Goal: Information Seeking & Learning: Learn about a topic

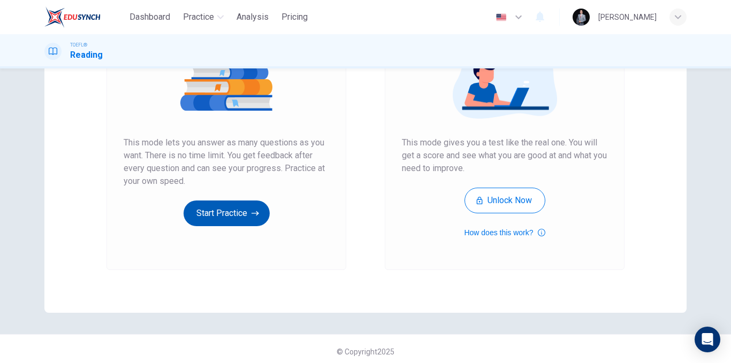
scroll to position [154, 0]
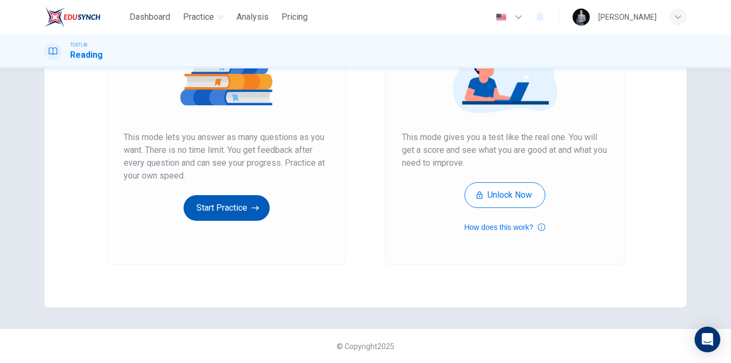
click at [252, 206] on icon "button" at bounding box center [255, 208] width 7 height 11
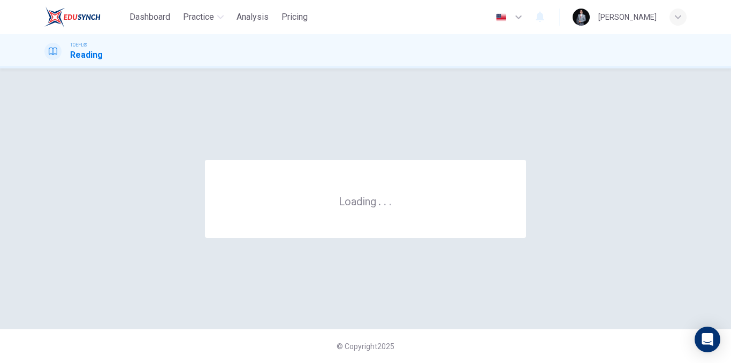
scroll to position [0, 0]
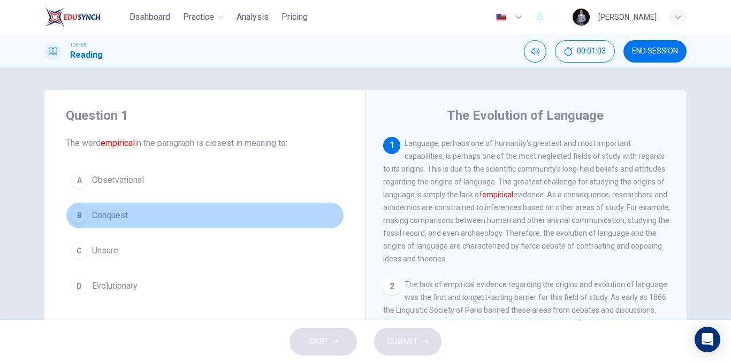
click at [141, 216] on button "B Conquest" at bounding box center [205, 215] width 278 height 27
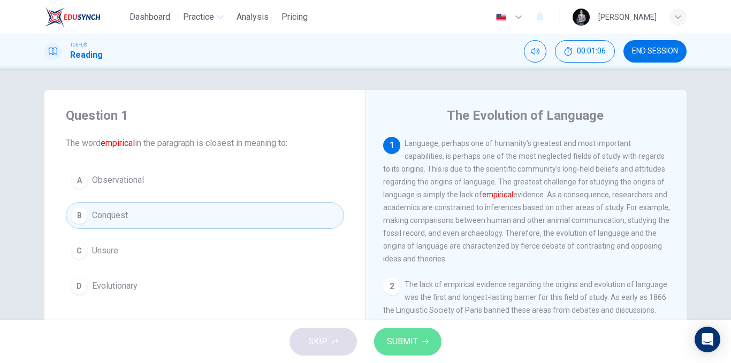
drag, startPoint x: 403, startPoint y: 333, endPoint x: 394, endPoint y: 330, distance: 8.5
click at [403, 333] on button "SUBMIT" at bounding box center [407, 342] width 67 height 28
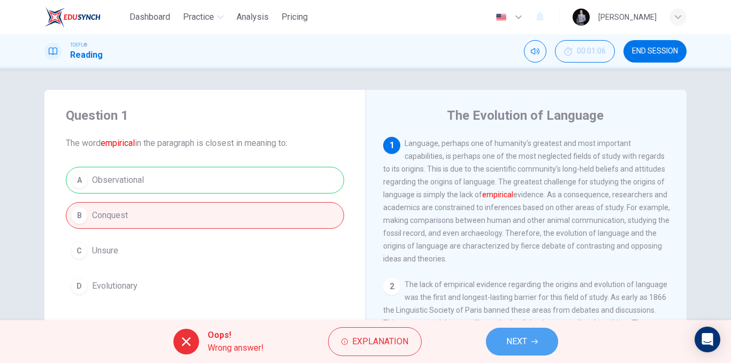
drag, startPoint x: 502, startPoint y: 343, endPoint x: 389, endPoint y: 307, distance: 118.5
click at [503, 343] on button "NEXT" at bounding box center [522, 342] width 72 height 28
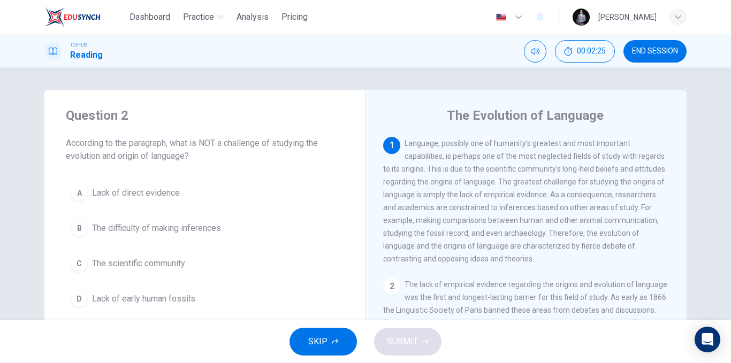
drag, startPoint x: 533, startPoint y: 182, endPoint x: 617, endPoint y: 181, distance: 84.6
click at [617, 181] on span "Language, possibly one of humanity's greatest and most important capabilities, …" at bounding box center [524, 201] width 282 height 124
click at [173, 199] on span "Lack of direct evidence" at bounding box center [136, 193] width 88 height 13
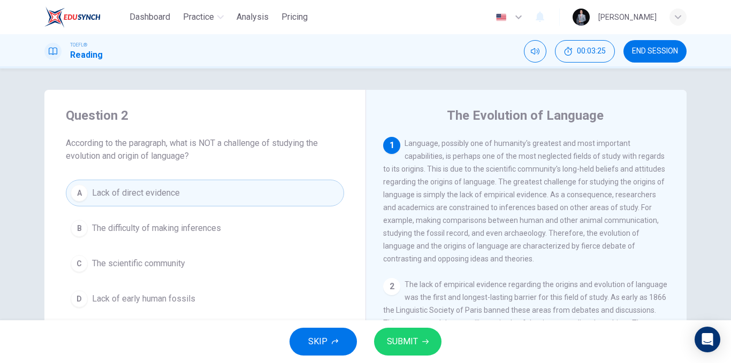
click at [238, 228] on button "B The difficulty of making inferences" at bounding box center [205, 228] width 278 height 27
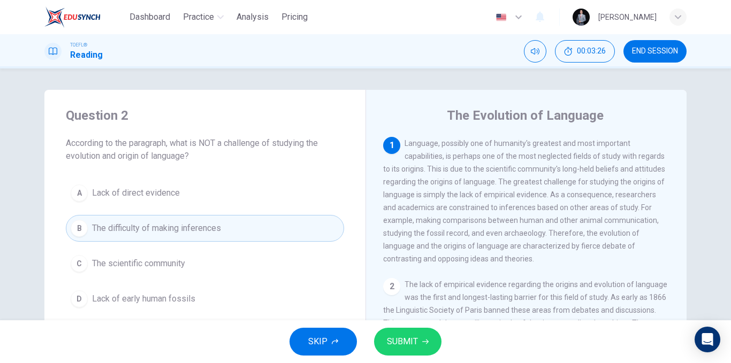
click at [208, 264] on button "C The scientific community" at bounding box center [205, 264] width 278 height 27
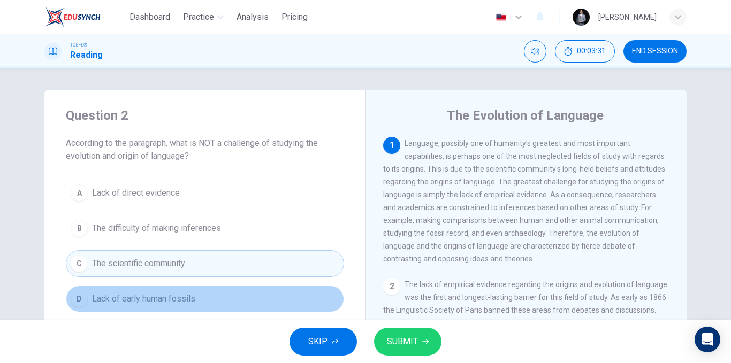
click at [233, 307] on button "D Lack of early human fossils" at bounding box center [205, 299] width 278 height 27
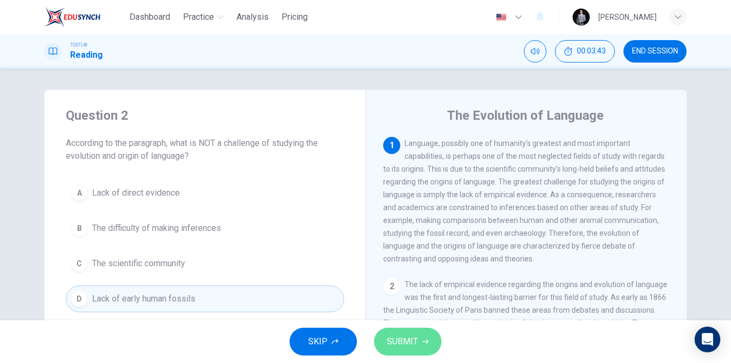
click at [424, 340] on icon "button" at bounding box center [425, 342] width 6 height 6
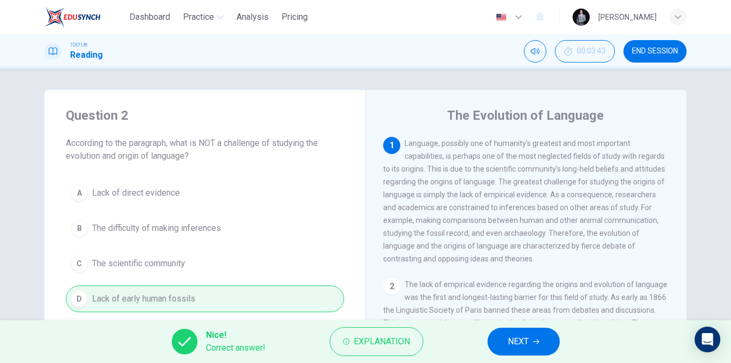
click at [513, 339] on span "NEXT" at bounding box center [518, 342] width 21 height 15
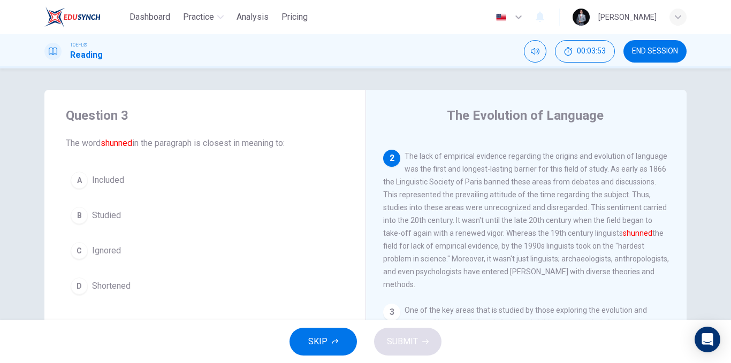
scroll to position [147, 0]
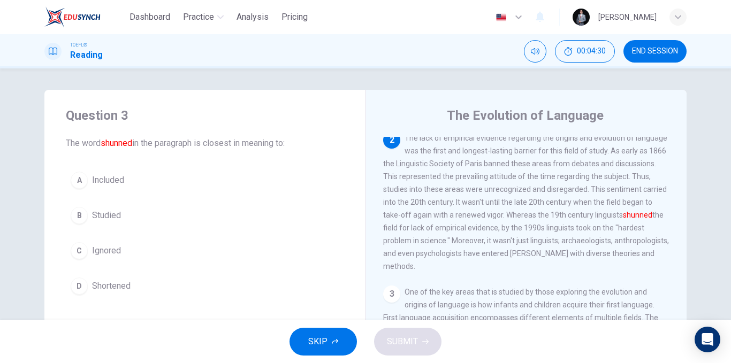
click at [101, 256] on span "Ignored" at bounding box center [106, 251] width 29 height 13
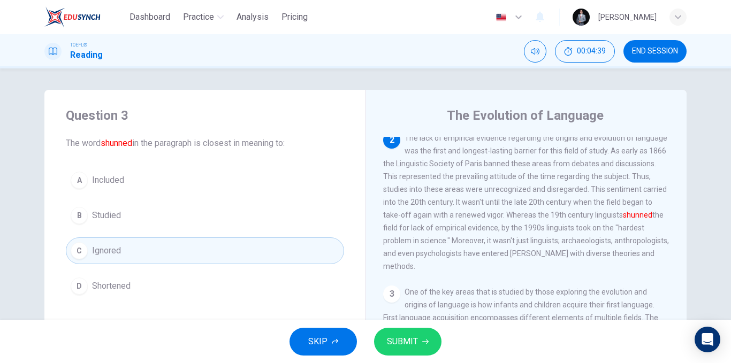
click at [408, 344] on span "SUBMIT" at bounding box center [402, 342] width 31 height 15
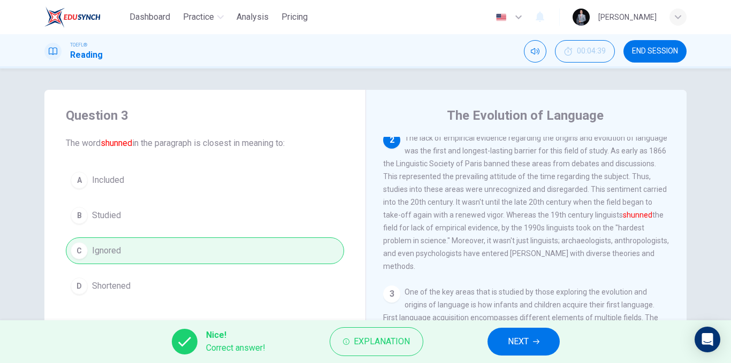
click at [520, 346] on span "NEXT" at bounding box center [518, 342] width 21 height 15
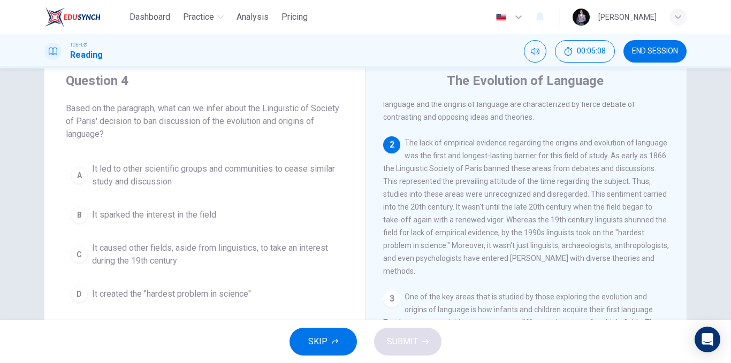
scroll to position [54, 0]
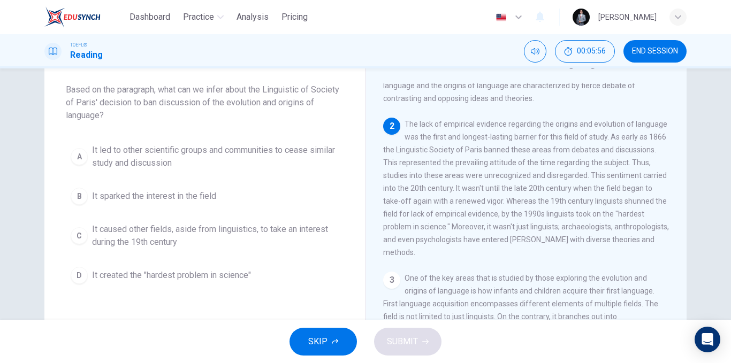
click at [286, 155] on span "It led to other scientific groups and communities to cease similar study and di…" at bounding box center [215, 157] width 247 height 26
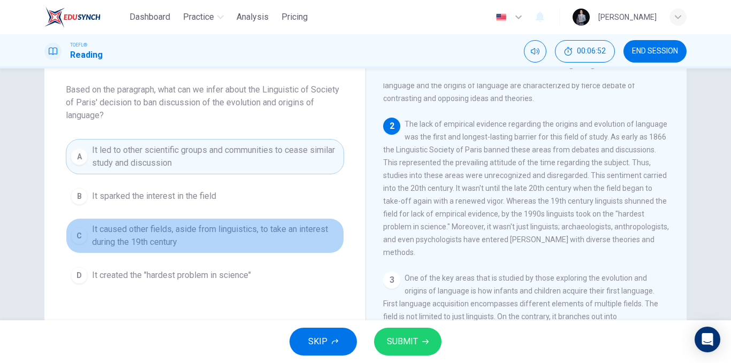
click at [275, 238] on span "It caused other fields, aside from linguistics, to take an interest during the …" at bounding box center [215, 236] width 247 height 26
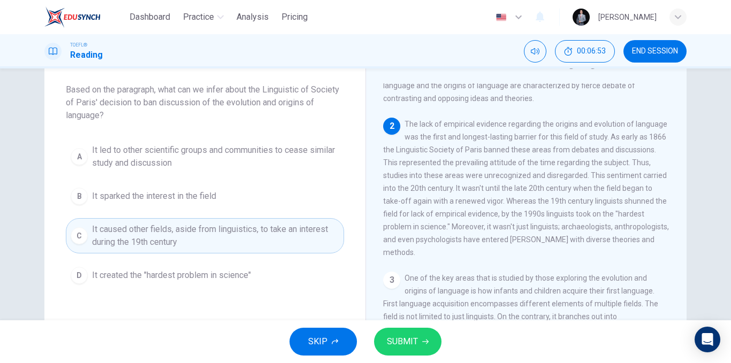
click at [422, 336] on button "SUBMIT" at bounding box center [407, 342] width 67 height 28
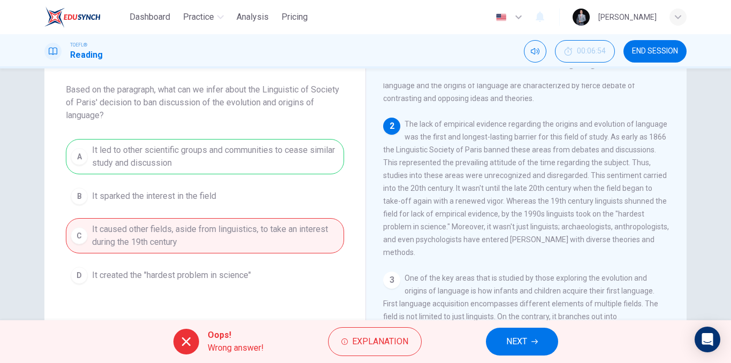
click at [217, 166] on div "A It led to other scientific groups and communities to cease similar study and …" at bounding box center [205, 214] width 278 height 150
click at [218, 166] on div "A It led to other scientific groups and communities to cease similar study and …" at bounding box center [205, 214] width 278 height 150
drag, startPoint x: 218, startPoint y: 166, endPoint x: 226, endPoint y: 172, distance: 10.1
click at [227, 171] on div "A It led to other scientific groups and communities to cease similar study and …" at bounding box center [205, 214] width 278 height 150
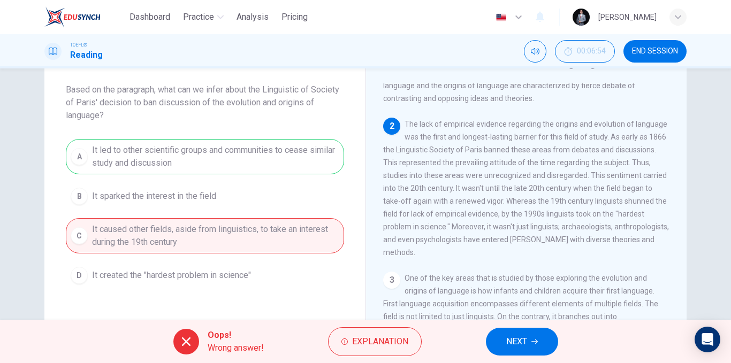
drag, startPoint x: 226, startPoint y: 172, endPoint x: 216, endPoint y: 180, distance: 13.4
click at [233, 176] on div "A It led to other scientific groups and communities to cease similar study and …" at bounding box center [205, 214] width 278 height 150
drag, startPoint x: 216, startPoint y: 180, endPoint x: 593, endPoint y: 364, distance: 419.4
click at [478, 352] on div "Dashboard Practice Analysis Pricing English en ​ [PERSON_NAME] TOEFL® Reading 0…" at bounding box center [365, 181] width 731 height 363
drag, startPoint x: 593, startPoint y: 364, endPoint x: 731, endPoint y: 364, distance: 138.1
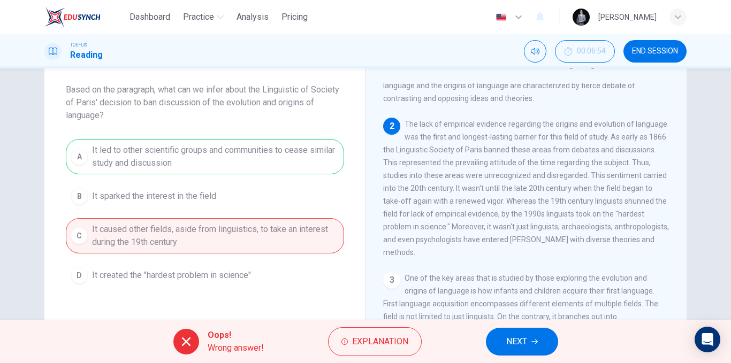
click at [731, 363] on html "Dashboard Practice Analysis Pricing English en ​ [PERSON_NAME] TOEFL® Reading 0…" at bounding box center [365, 181] width 731 height 363
click at [251, 150] on div "A It led to other scientific groups and communities to cease similar study and …" at bounding box center [205, 214] width 278 height 150
click at [510, 344] on span "NEXT" at bounding box center [516, 342] width 21 height 15
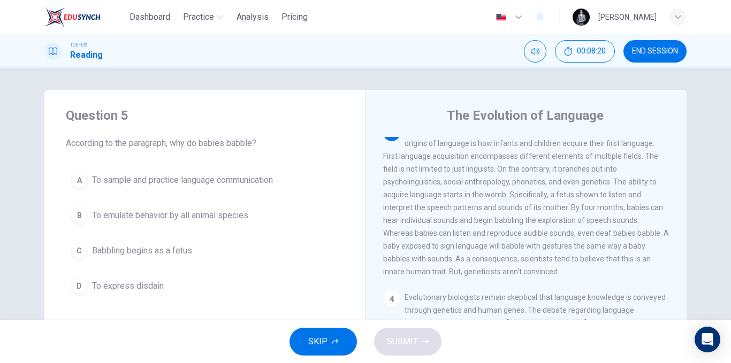
scroll to position [362, 0]
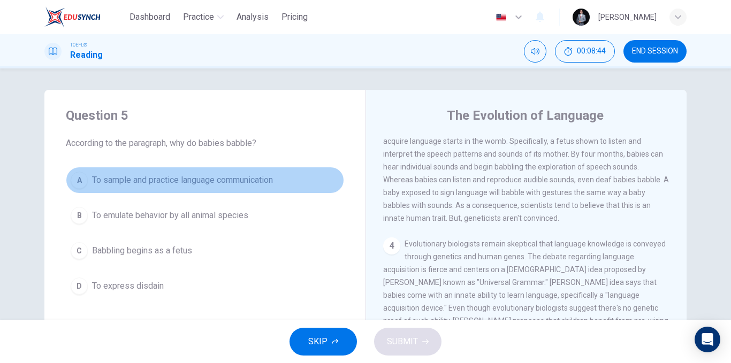
click at [217, 188] on button "A To sample and practice language communication" at bounding box center [205, 180] width 278 height 27
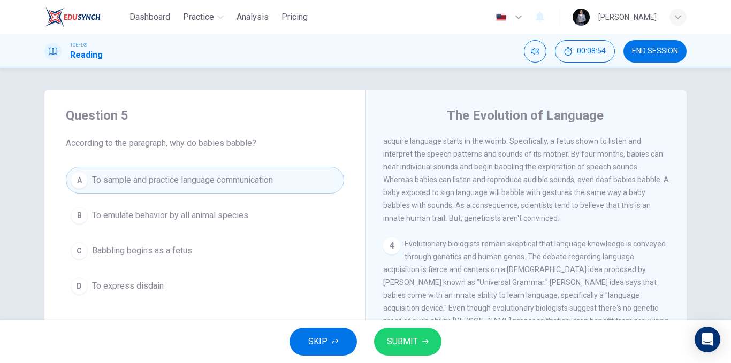
click at [171, 255] on span "Babbling begins as a fetus" at bounding box center [142, 251] width 100 height 13
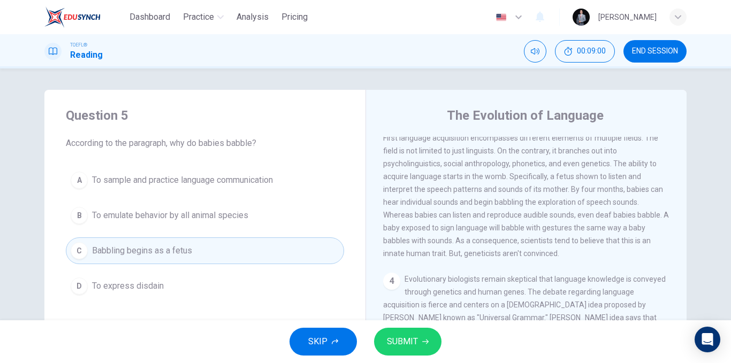
scroll to position [308, 0]
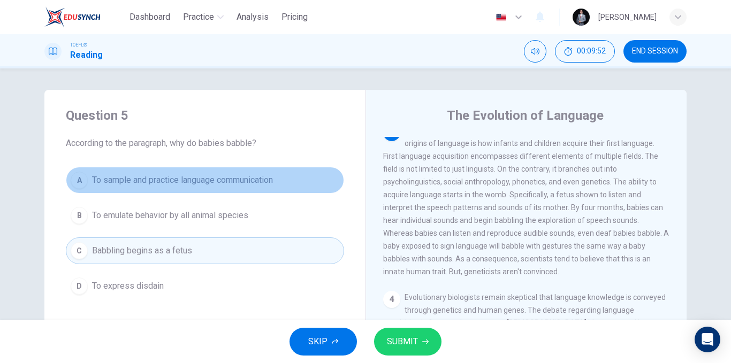
click at [181, 184] on span "To sample and practice language communication" at bounding box center [182, 180] width 181 height 13
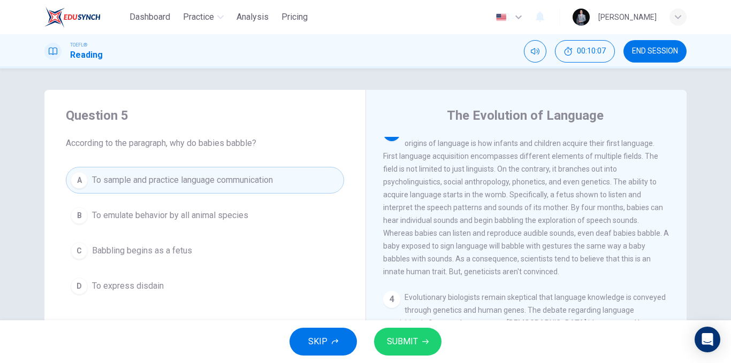
click at [412, 340] on span "SUBMIT" at bounding box center [402, 342] width 31 height 15
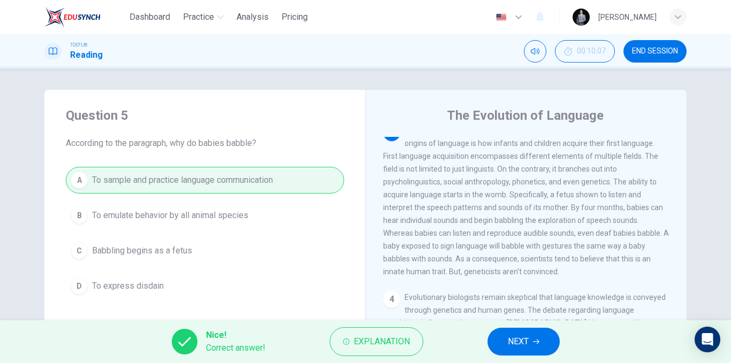
click at [529, 339] on button "NEXT" at bounding box center [524, 342] width 72 height 28
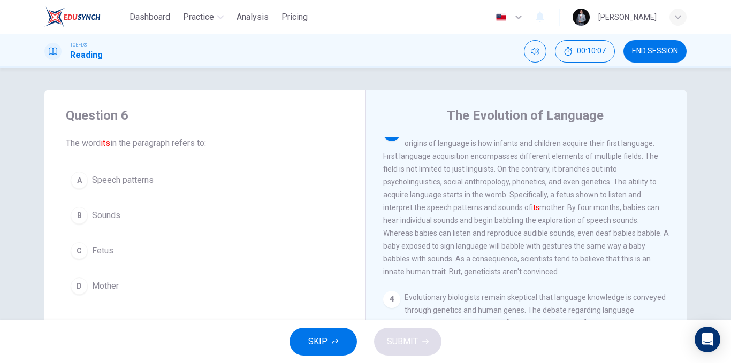
scroll to position [307, 0]
click at [149, 184] on span "Speech patterns" at bounding box center [123, 180] width 62 height 13
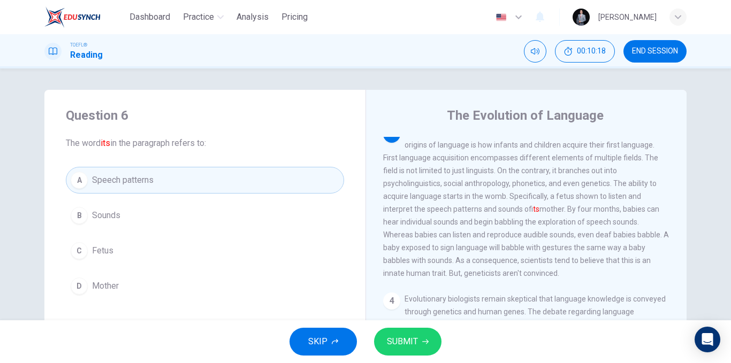
drag, startPoint x: 527, startPoint y: 224, endPoint x: 553, endPoint y: 221, distance: 25.9
click at [553, 221] on span "One of the key areas that is studied by those exploring the evolution and origi…" at bounding box center [526, 203] width 286 height 150
drag, startPoint x: 526, startPoint y: 224, endPoint x: 556, endPoint y: 223, distance: 30.0
click at [556, 223] on span "One of the key areas that is studied by those exploring the evolution and origi…" at bounding box center [526, 203] width 286 height 150
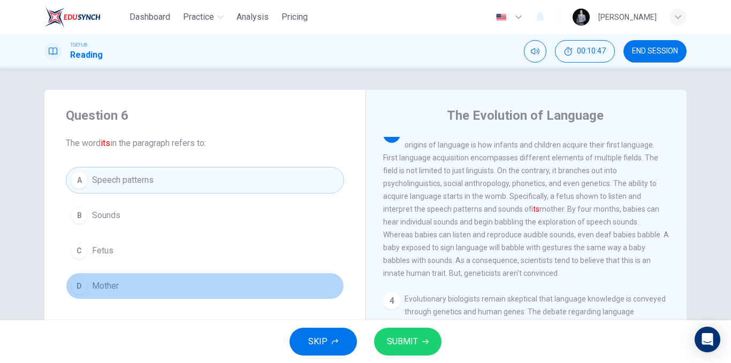
click at [143, 292] on button "D Mother" at bounding box center [205, 286] width 278 height 27
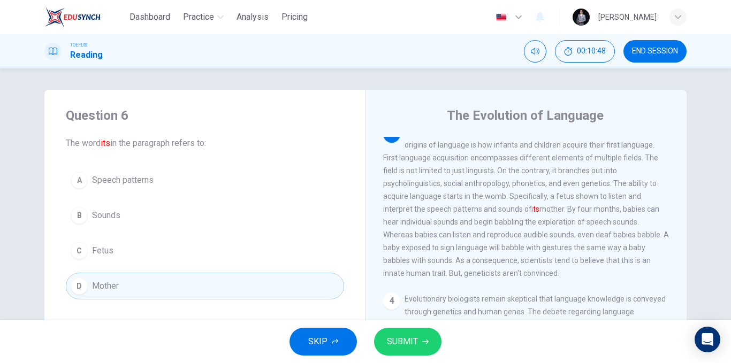
click at [147, 247] on button "C Fetus" at bounding box center [205, 251] width 278 height 27
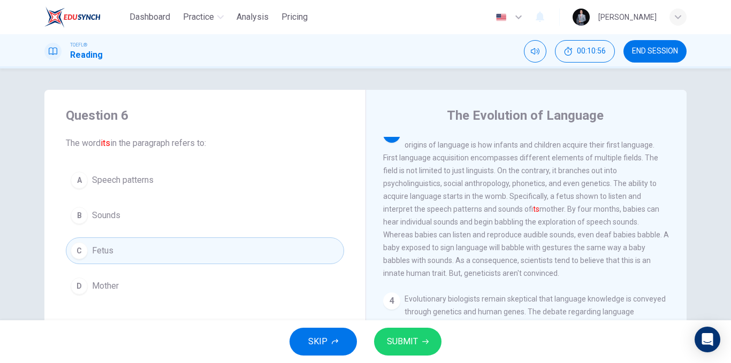
click at [434, 343] on button "SUBMIT" at bounding box center [407, 342] width 67 height 28
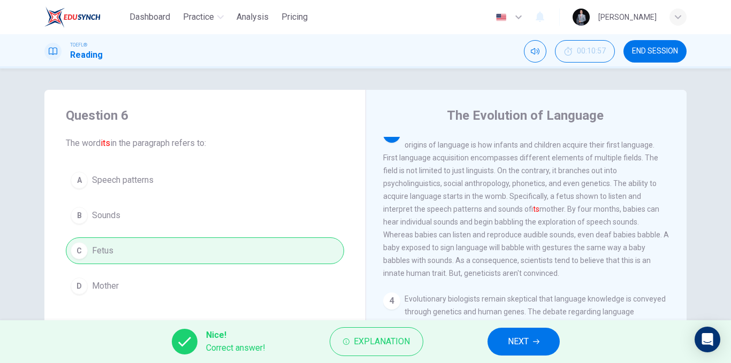
click at [539, 337] on button "NEXT" at bounding box center [524, 342] width 72 height 28
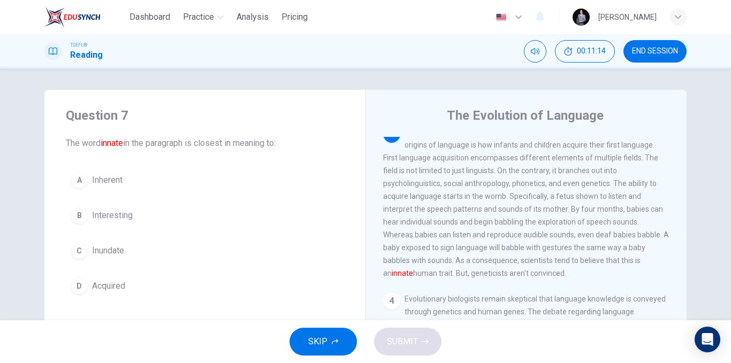
scroll to position [360, 0]
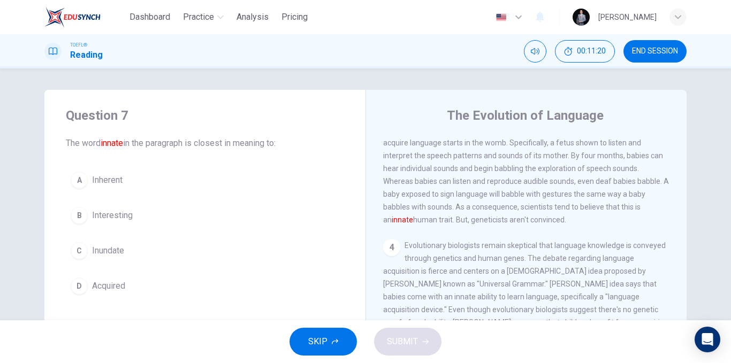
drag, startPoint x: 438, startPoint y: 211, endPoint x: 537, endPoint y: 213, distance: 99.6
click at [537, 213] on span "One of the key areas that is studied by those exploring the evolution and origi…" at bounding box center [526, 149] width 286 height 150
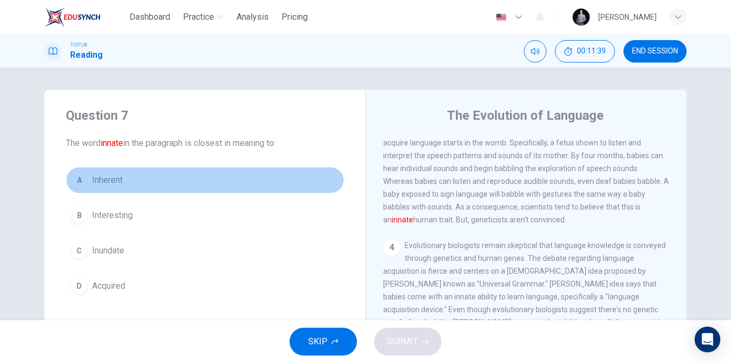
click at [147, 181] on button "A Inherent" at bounding box center [205, 180] width 278 height 27
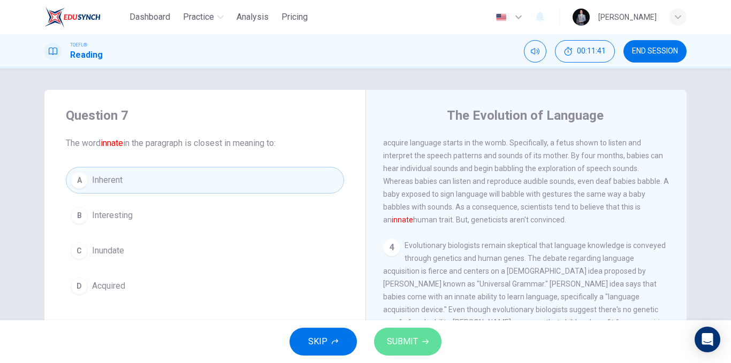
click at [419, 343] on button "SUBMIT" at bounding box center [407, 342] width 67 height 28
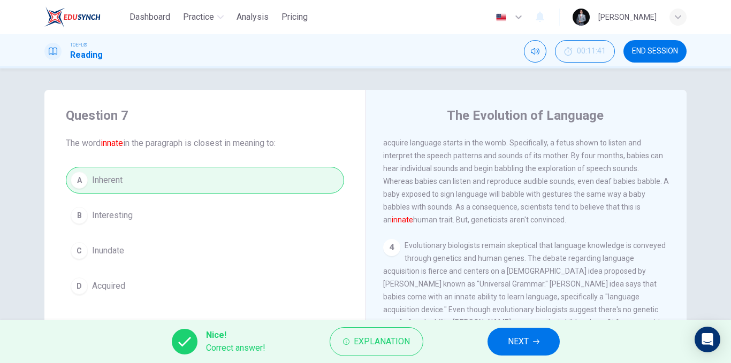
click at [521, 342] on span "NEXT" at bounding box center [518, 342] width 21 height 15
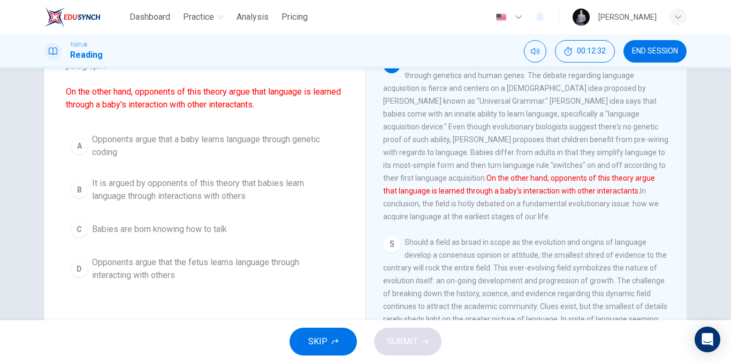
scroll to position [107, 0]
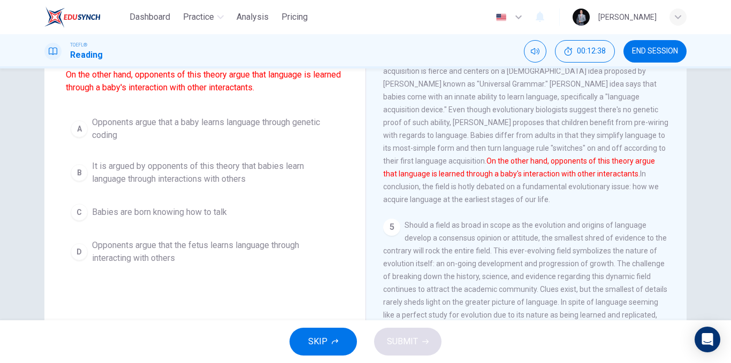
click at [189, 168] on span "It is argued by opponents of this theory that babies learn language through int…" at bounding box center [215, 173] width 247 height 26
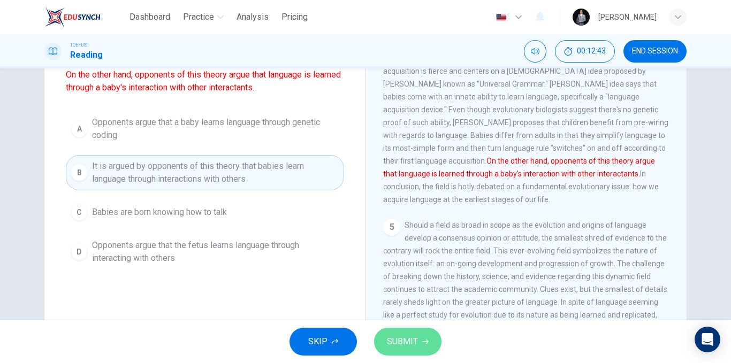
click at [405, 346] on span "SUBMIT" at bounding box center [402, 342] width 31 height 15
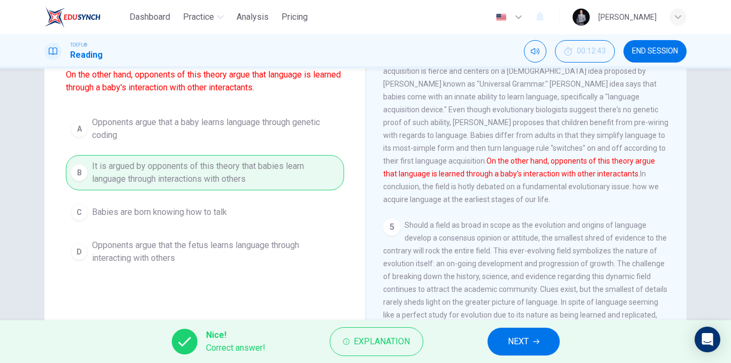
click at [511, 347] on span "NEXT" at bounding box center [518, 342] width 21 height 15
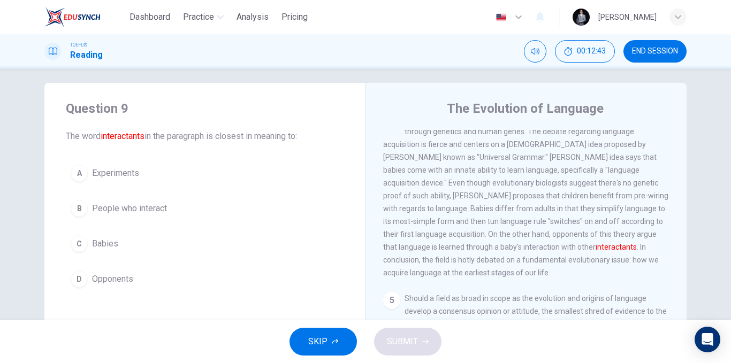
scroll to position [0, 0]
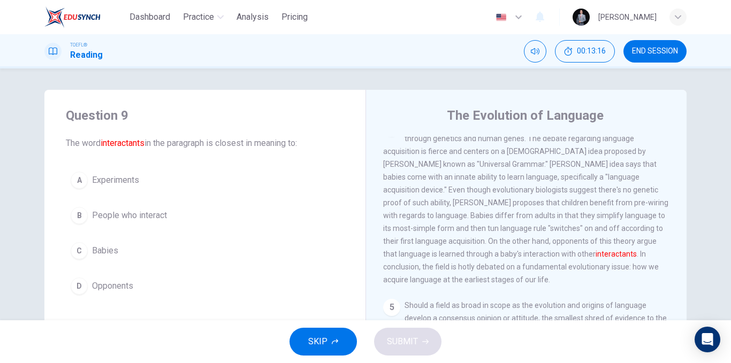
click at [223, 215] on button "B People who interact" at bounding box center [205, 215] width 278 height 27
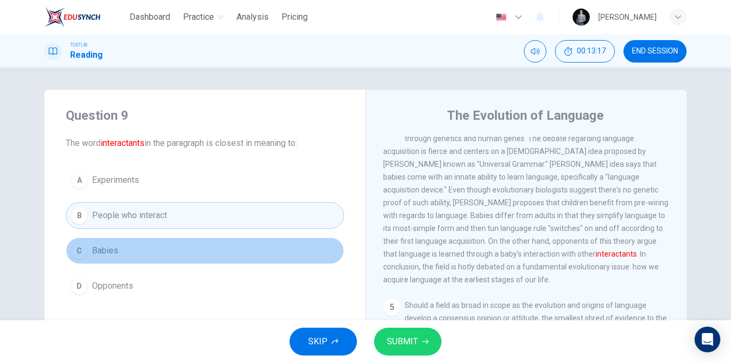
click at [205, 245] on button "C Babies" at bounding box center [205, 251] width 278 height 27
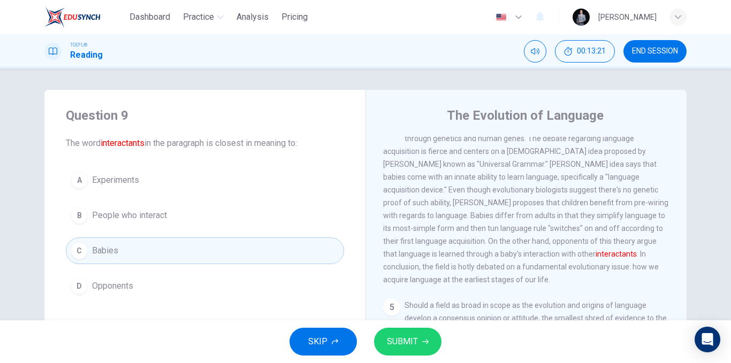
drag, startPoint x: 401, startPoint y: 334, endPoint x: 376, endPoint y: 323, distance: 27.3
click at [401, 335] on button "SUBMIT" at bounding box center [407, 342] width 67 height 28
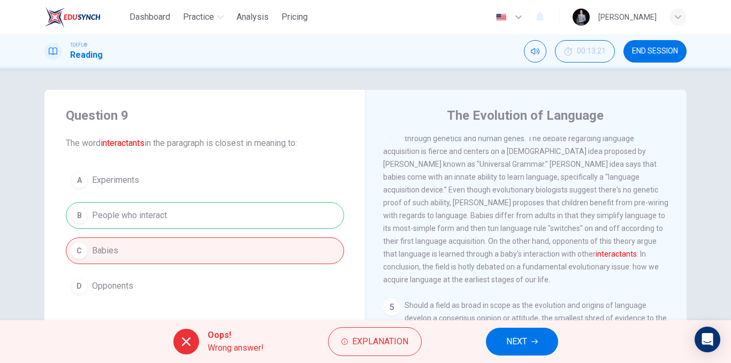
click at [260, 222] on div "A Experiments B People who interact C Babies D Opponents" at bounding box center [205, 233] width 278 height 133
click at [262, 221] on div "A Experiments B People who interact C Babies D Opponents" at bounding box center [205, 233] width 278 height 133
click at [263, 216] on div "A Experiments B People who interact C Babies D Opponents" at bounding box center [205, 233] width 278 height 133
drag, startPoint x: 263, startPoint y: 216, endPoint x: 272, endPoint y: 252, distance: 37.1
click at [272, 252] on div "A Experiments B People who interact C Babies D Opponents" at bounding box center [205, 233] width 278 height 133
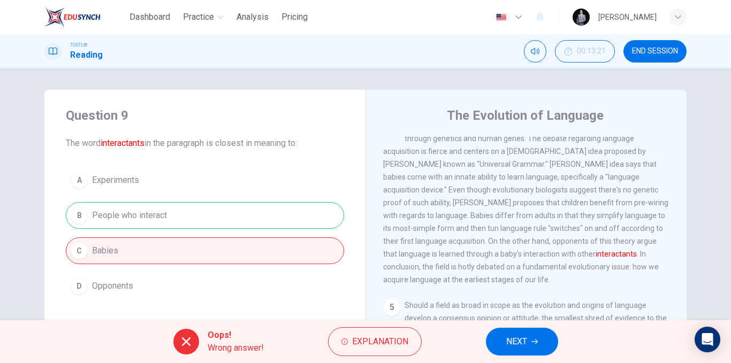
drag, startPoint x: 272, startPoint y: 252, endPoint x: 313, endPoint y: 335, distance: 92.2
click at [334, 350] on div "Dashboard Practice Analysis Pricing English en ​ [PERSON_NAME] TOEFL® Reading 0…" at bounding box center [365, 181] width 731 height 363
click at [334, 348] on button "Explanation" at bounding box center [375, 342] width 94 height 29
click at [381, 267] on body "Dashboard Practice Analysis Pricing English en ​ [PERSON_NAME] TOEFL® Reading 0…" at bounding box center [365, 181] width 731 height 363
click at [495, 347] on button "NEXT" at bounding box center [522, 342] width 72 height 28
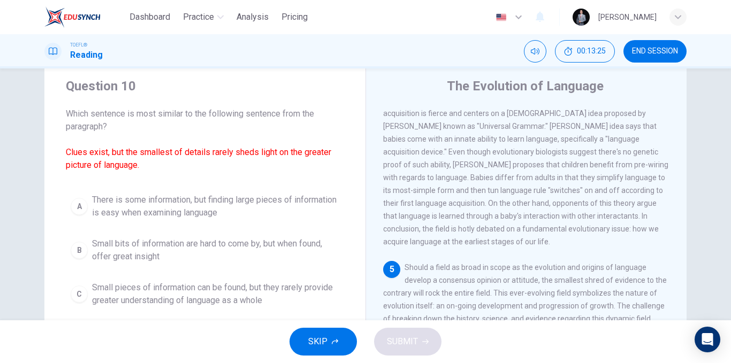
scroll to position [54, 0]
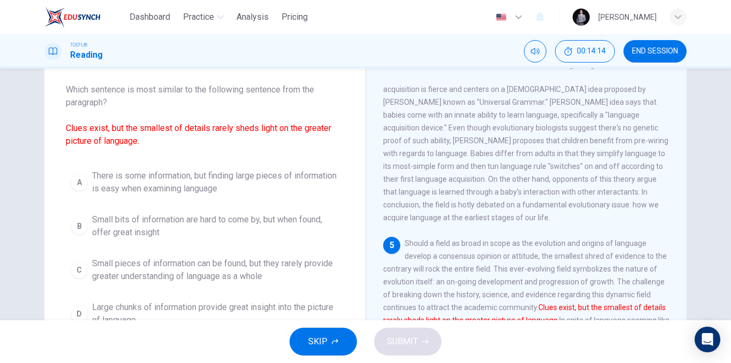
click at [260, 225] on span "Small bits of information are hard to come by, but when found, offer great insi…" at bounding box center [215, 227] width 247 height 26
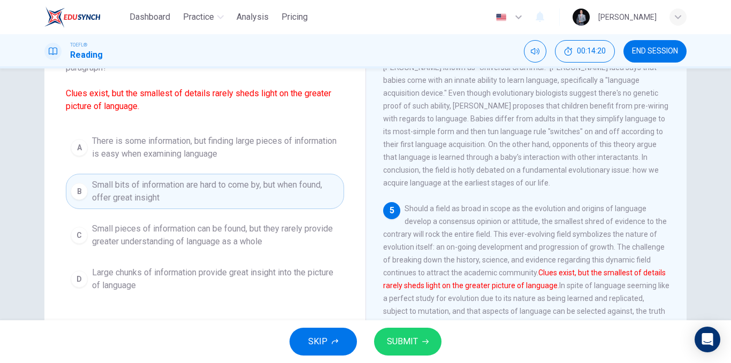
scroll to position [107, 0]
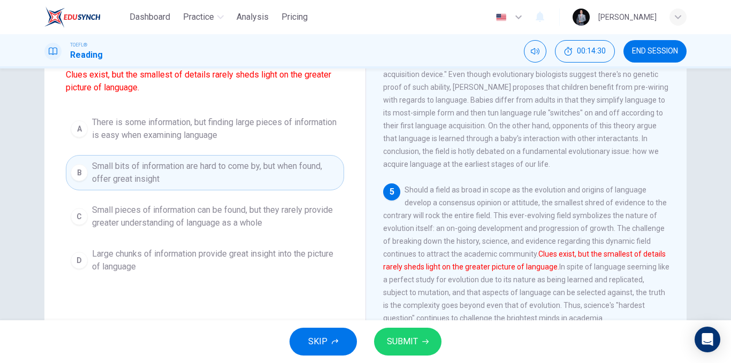
click at [412, 338] on span "SUBMIT" at bounding box center [402, 342] width 31 height 15
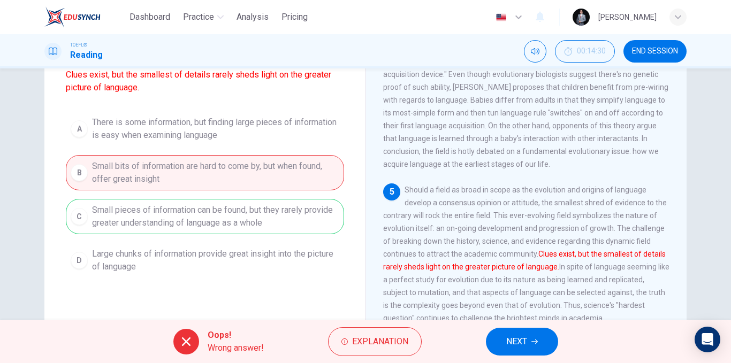
drag, startPoint x: 104, startPoint y: 229, endPoint x: 168, endPoint y: 229, distance: 63.2
click at [168, 229] on div "A There is some information, but finding large pieces of information is easy wh…" at bounding box center [205, 194] width 278 height 167
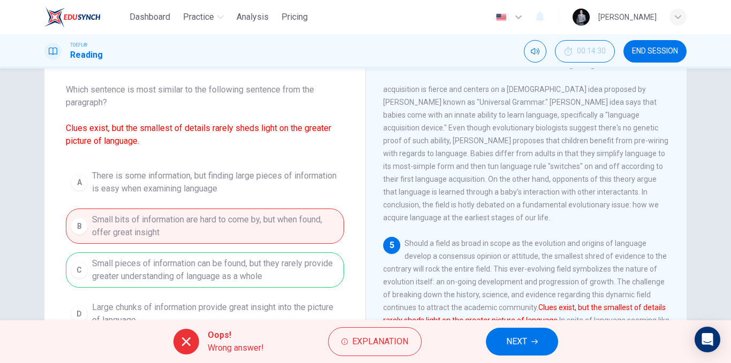
click at [540, 340] on button "NEXT" at bounding box center [522, 342] width 72 height 28
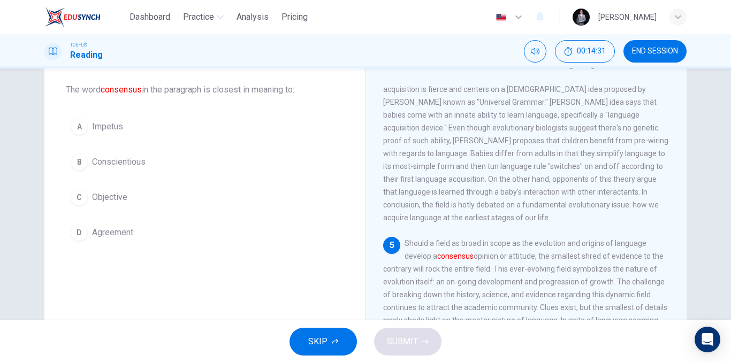
drag, startPoint x: 103, startPoint y: 90, endPoint x: 161, endPoint y: 95, distance: 58.0
click at [161, 95] on span "The word consensus in the paragraph is closest in meaning to:" at bounding box center [205, 90] width 278 height 13
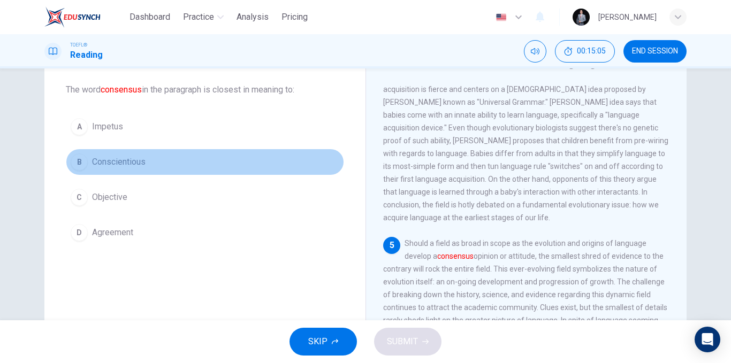
click at [138, 166] on span "Conscientious" at bounding box center [119, 162] width 54 height 13
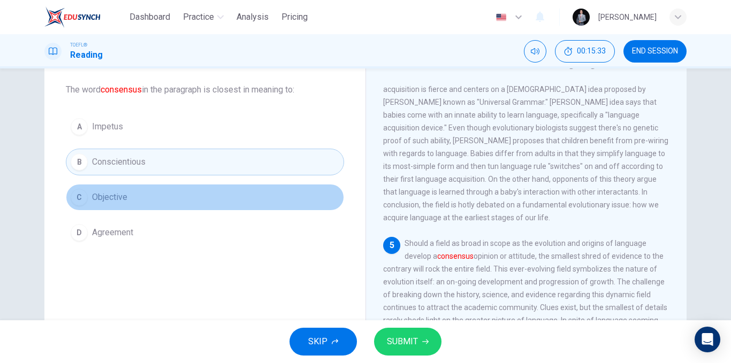
click at [129, 193] on button "C Objective" at bounding box center [205, 197] width 278 height 27
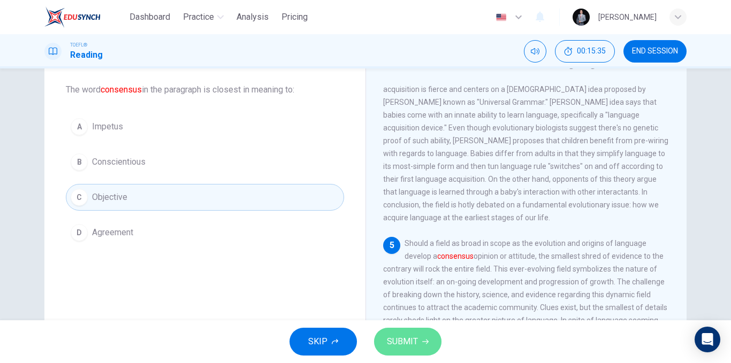
click at [412, 336] on span "SUBMIT" at bounding box center [402, 342] width 31 height 15
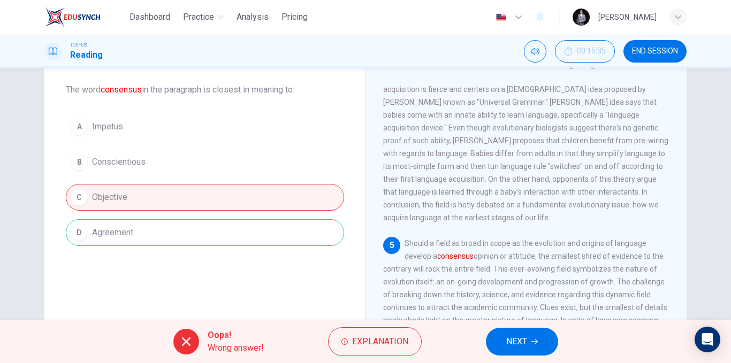
click at [512, 337] on span "NEXT" at bounding box center [516, 342] width 21 height 15
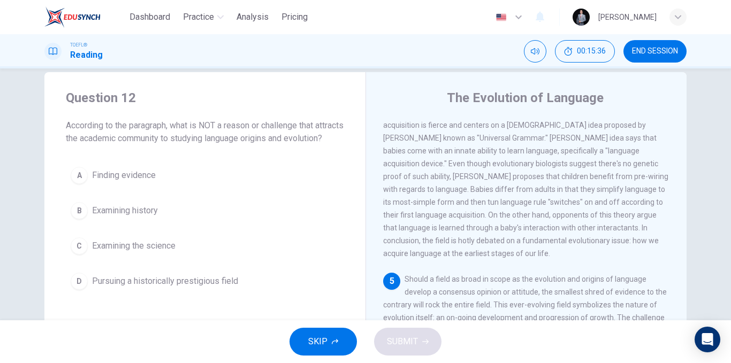
scroll to position [0, 0]
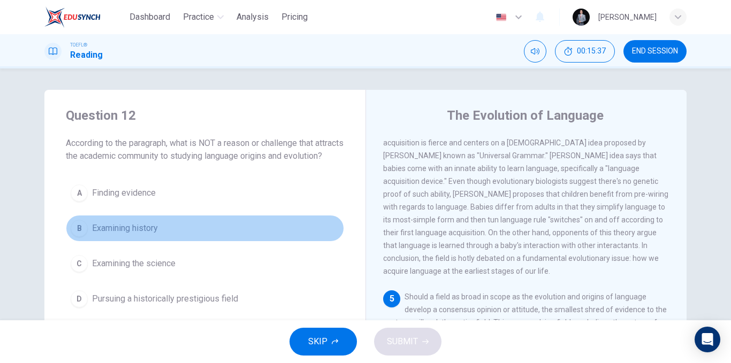
click at [143, 235] on span "Examining history" at bounding box center [125, 228] width 66 height 13
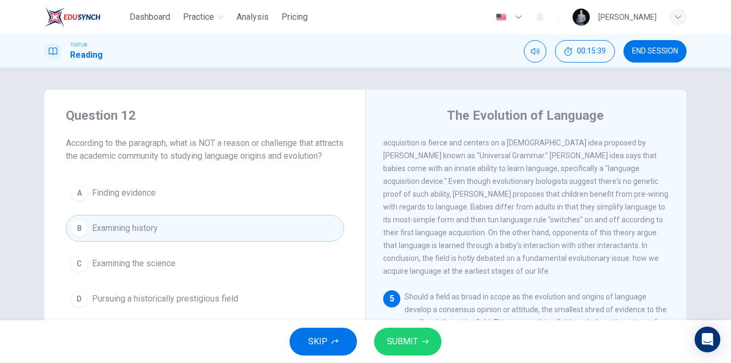
click at [400, 343] on span "SUBMIT" at bounding box center [402, 342] width 31 height 15
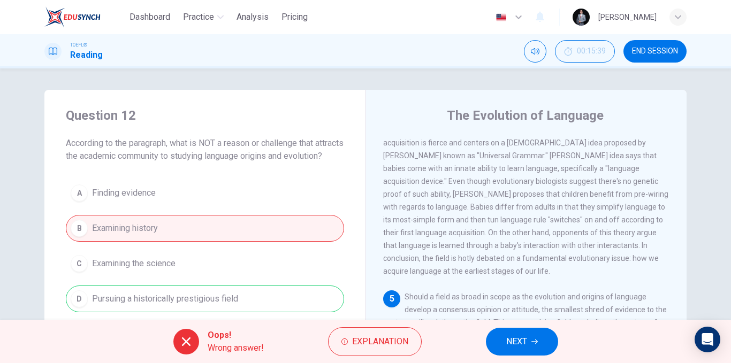
click at [523, 333] on button "NEXT" at bounding box center [522, 342] width 72 height 28
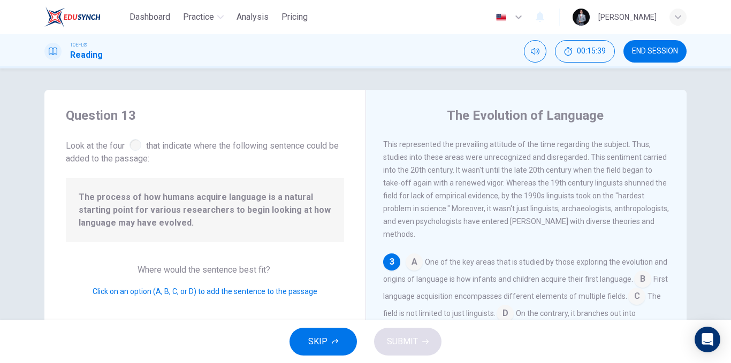
scroll to position [183, 0]
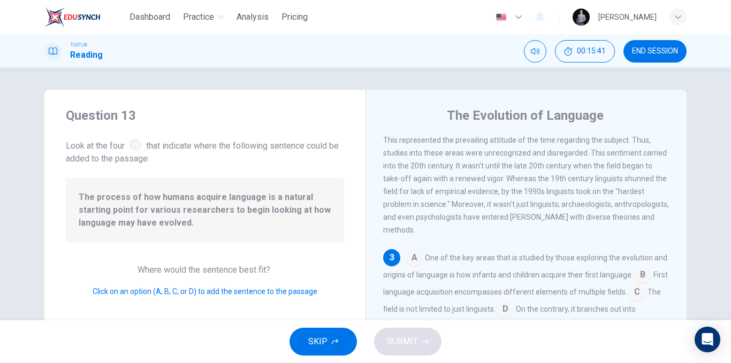
click at [662, 55] on span "END SESSION" at bounding box center [655, 51] width 46 height 9
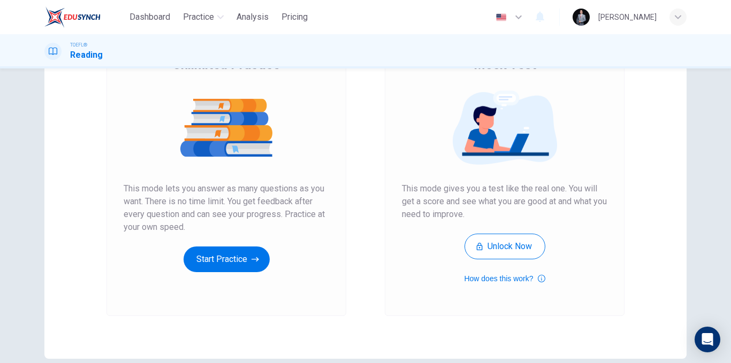
scroll to position [107, 0]
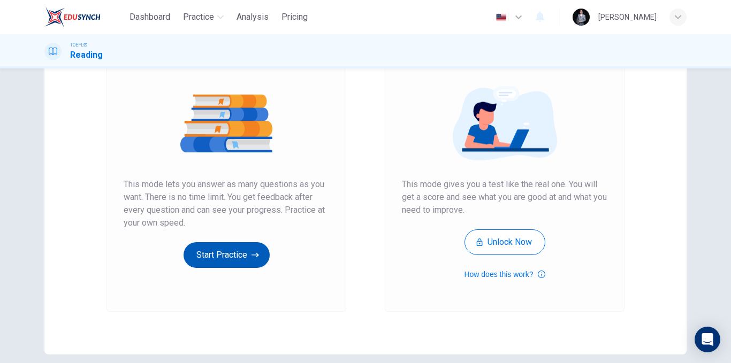
click at [216, 254] on button "Start Practice" at bounding box center [227, 255] width 86 height 26
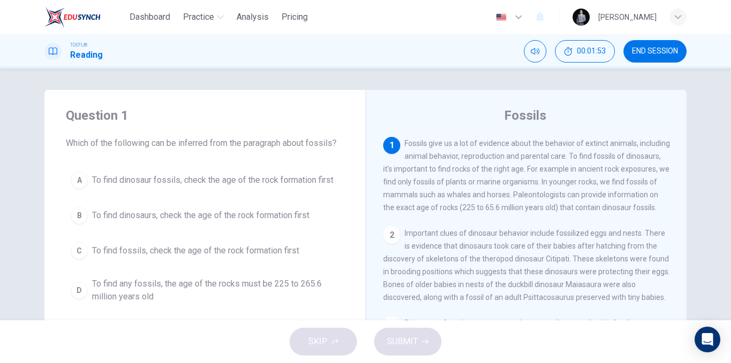
click at [305, 184] on span "To find dinosaur fossils, check the age of the rock formation first" at bounding box center [212, 180] width 241 height 13
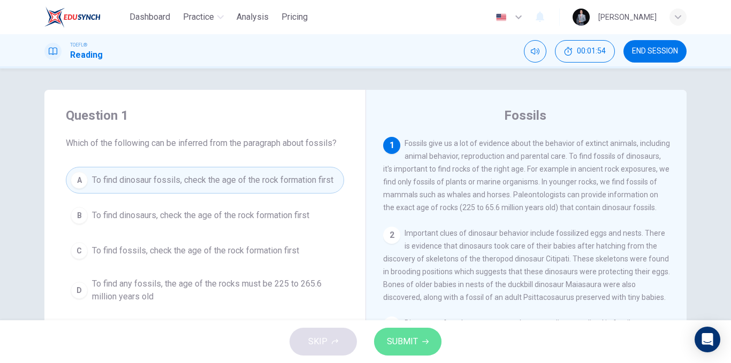
click at [407, 341] on span "SUBMIT" at bounding box center [402, 342] width 31 height 15
drag, startPoint x: 572, startPoint y: 332, endPoint x: 563, endPoint y: 332, distance: 9.1
drag, startPoint x: 532, startPoint y: 321, endPoint x: 510, endPoint y: 326, distance: 22.1
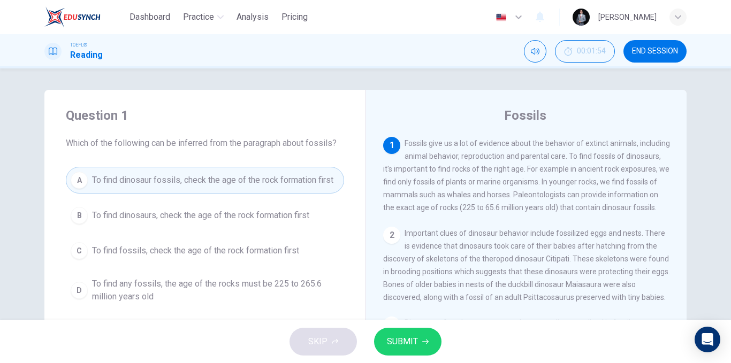
drag, startPoint x: 533, startPoint y: 325, endPoint x: 549, endPoint y: 356, distance: 34.7
click at [414, 335] on button "SUBMIT" at bounding box center [407, 342] width 67 height 28
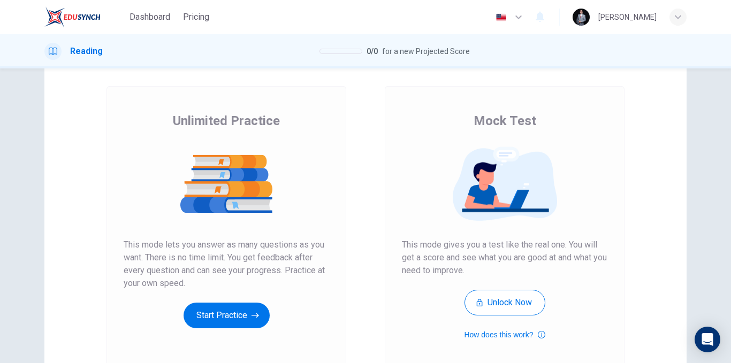
scroll to position [107, 0]
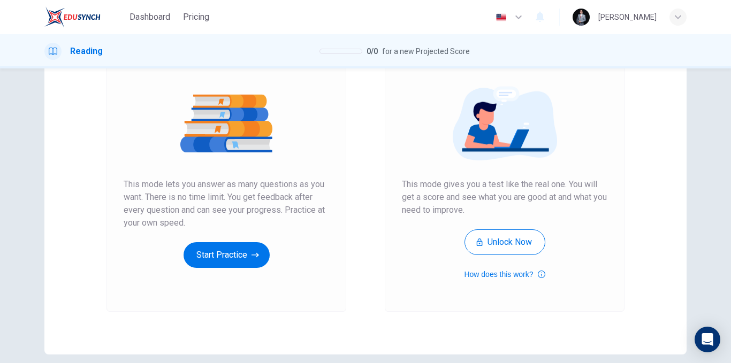
click at [255, 257] on icon "button" at bounding box center [255, 255] width 7 height 11
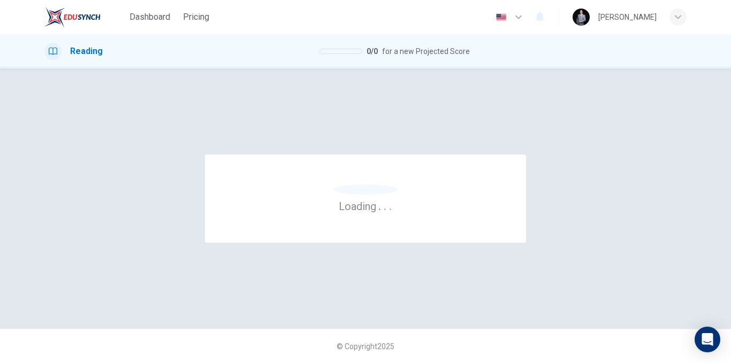
scroll to position [0, 0]
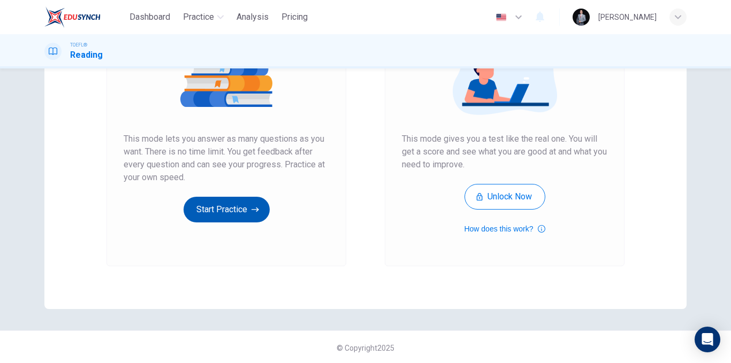
scroll to position [154, 0]
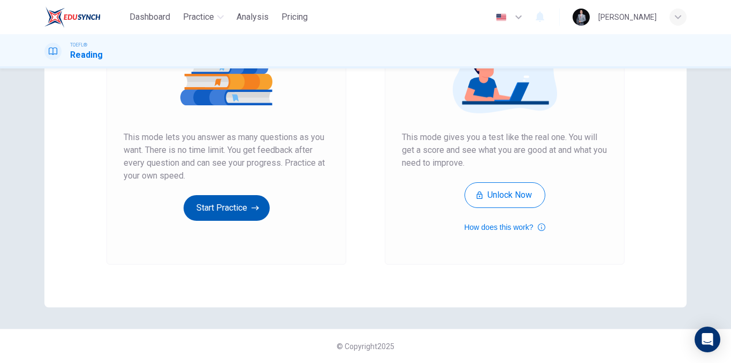
click at [243, 206] on button "Start Practice" at bounding box center [227, 208] width 86 height 26
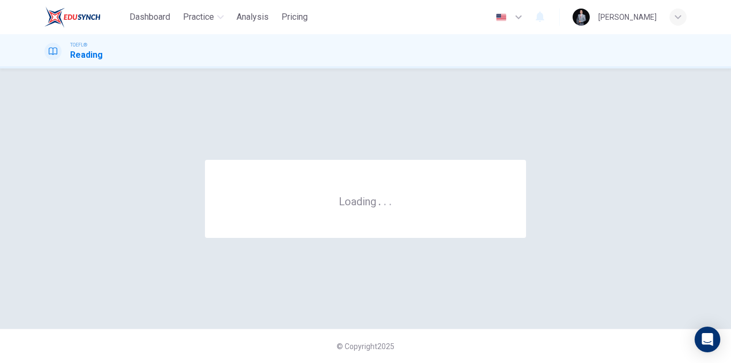
scroll to position [0, 0]
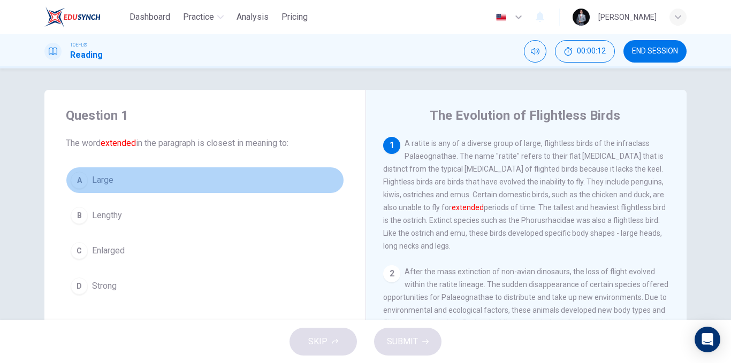
click at [108, 185] on span "Large" at bounding box center [102, 180] width 21 height 13
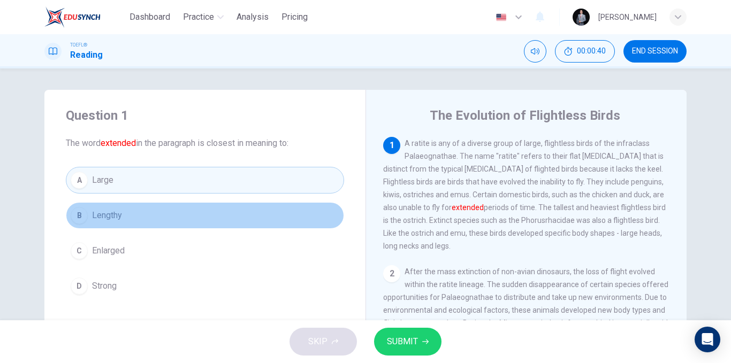
click at [145, 214] on button "B Lengthy" at bounding box center [205, 215] width 278 height 27
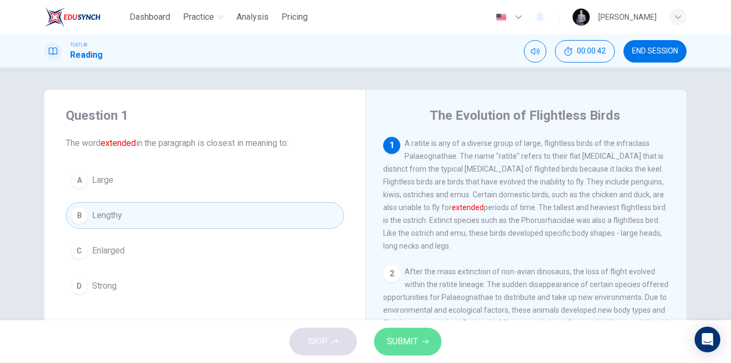
click at [432, 345] on button "SUBMIT" at bounding box center [407, 342] width 67 height 28
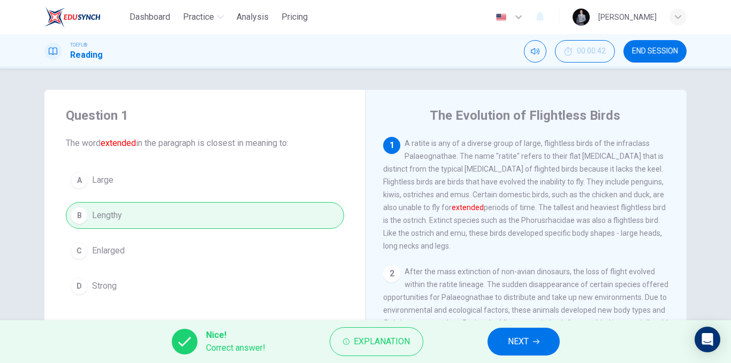
click at [511, 338] on span "NEXT" at bounding box center [518, 342] width 21 height 15
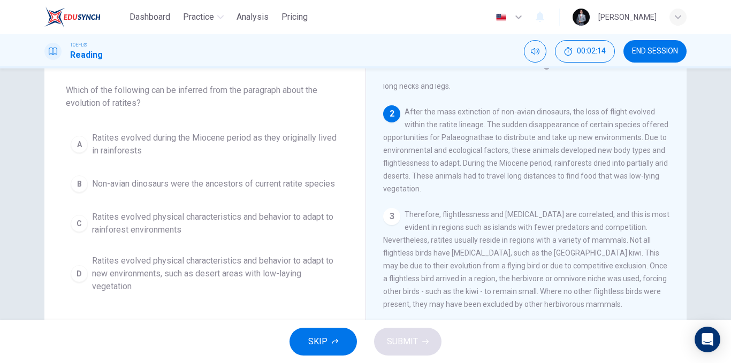
scroll to position [54, 0]
click at [189, 226] on span "Ratites evolved physical characteristics and behavior to adapt to rainforest en…" at bounding box center [215, 223] width 247 height 26
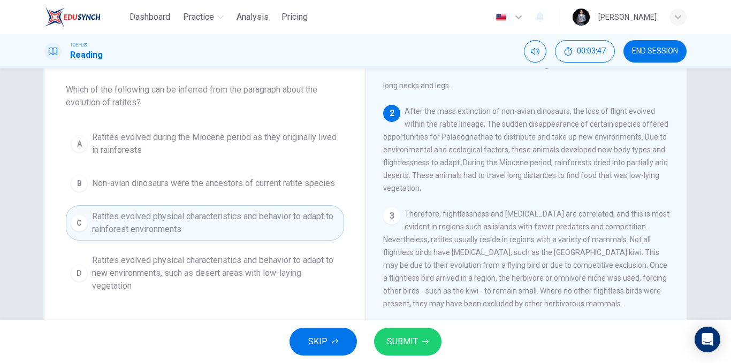
click at [184, 268] on span "Ratites evolved physical characteristics and behavior to adapt to new environme…" at bounding box center [215, 273] width 247 height 39
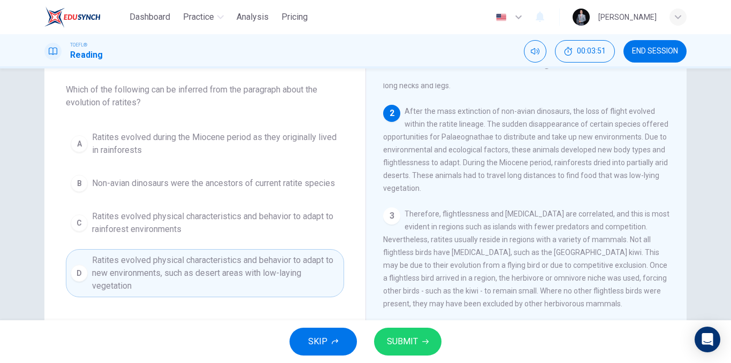
click at [392, 336] on span "SUBMIT" at bounding box center [402, 342] width 31 height 15
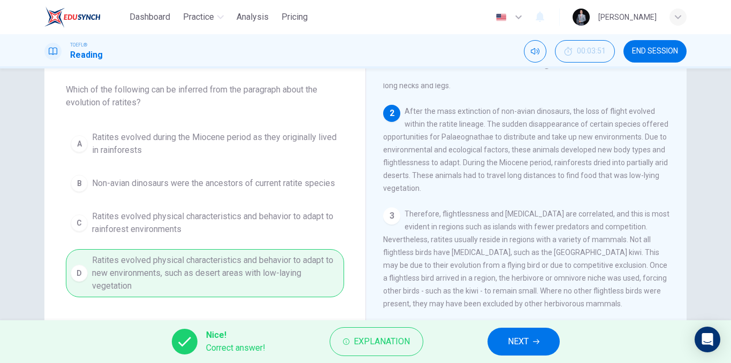
click at [524, 340] on span "NEXT" at bounding box center [518, 342] width 21 height 15
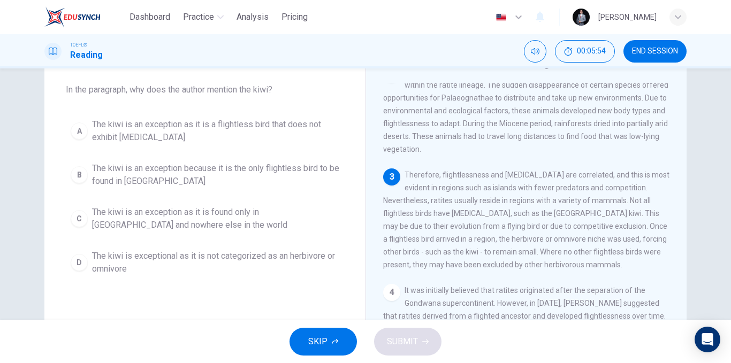
click at [313, 259] on span "The kiwi is exceptional as it is not categorized as an herbivore or omnivore" at bounding box center [215, 263] width 247 height 26
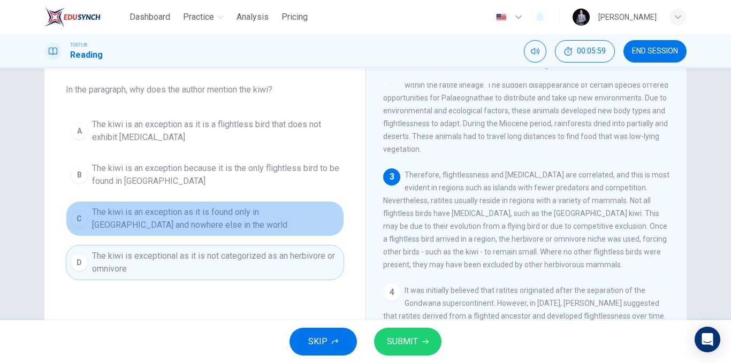
click at [206, 220] on span "The kiwi is an exception as it is found only in New Zealand and nowhere else in…" at bounding box center [215, 219] width 247 height 26
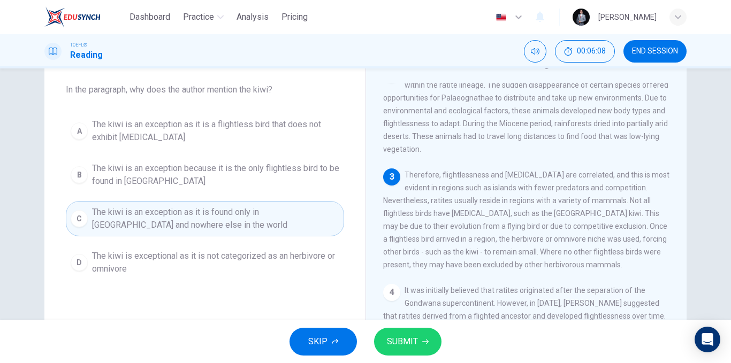
click at [222, 178] on span "The kiwi is an exception because it is the only flightless bird to be found in …" at bounding box center [215, 175] width 247 height 26
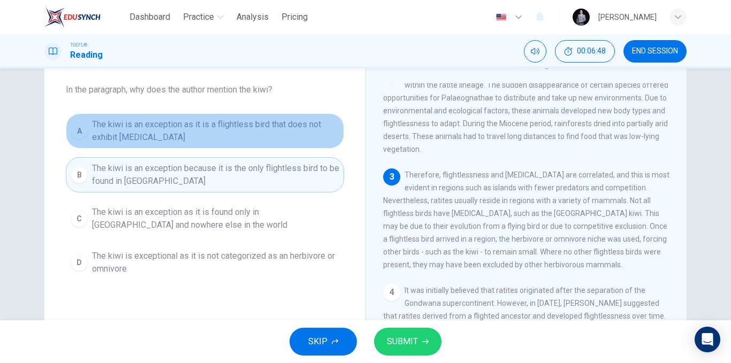
click at [263, 130] on span "The kiwi is an exception as it is a flightless bird that does not exhibit gigan…" at bounding box center [215, 131] width 247 height 26
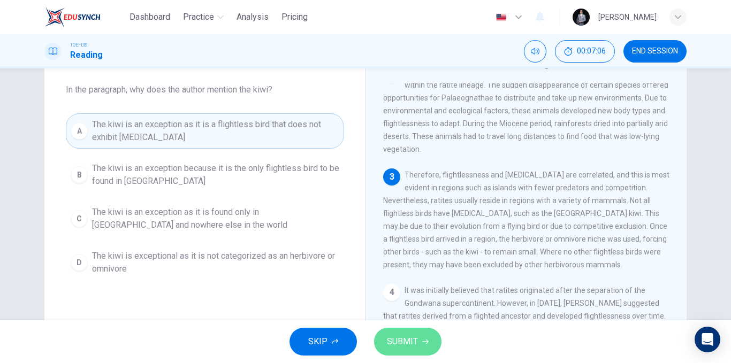
click at [404, 339] on span "SUBMIT" at bounding box center [402, 342] width 31 height 15
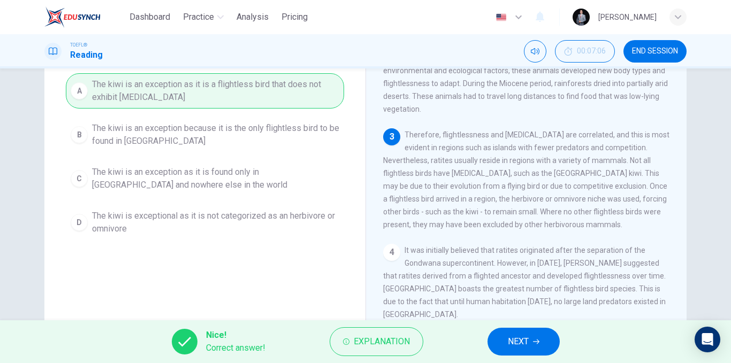
scroll to position [107, 0]
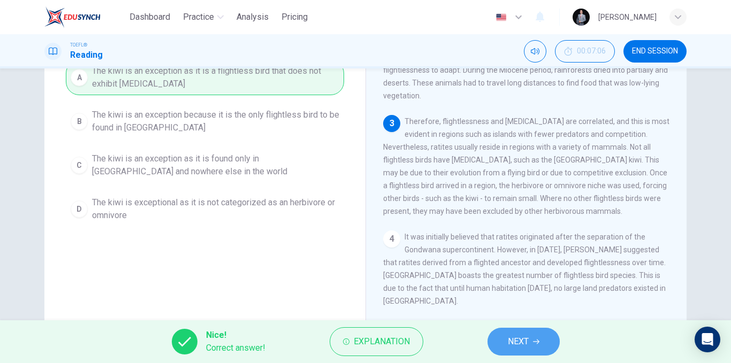
click at [525, 345] on span "NEXT" at bounding box center [518, 342] width 21 height 15
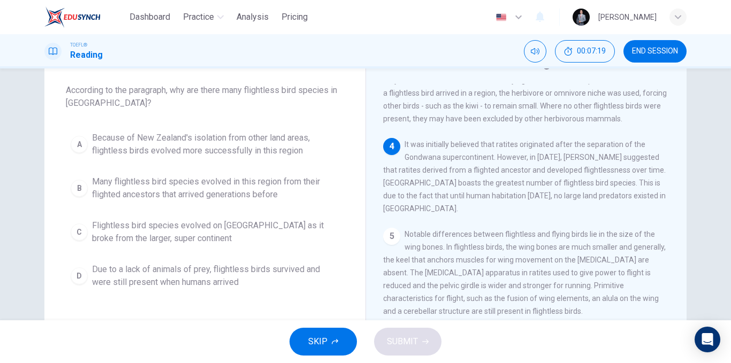
scroll to position [13, 0]
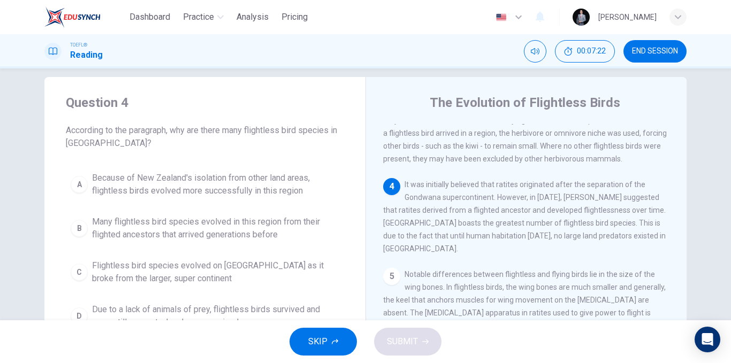
drag, startPoint x: 245, startPoint y: 134, endPoint x: 329, endPoint y: 151, distance: 86.3
click at [329, 151] on div "Question 4 According to the paragraph, why are there many flightless bird speci…" at bounding box center [204, 214] width 321 height 274
click at [312, 185] on span "Because of New Zealand's isolation from other land areas, flightless birds evol…" at bounding box center [215, 185] width 247 height 26
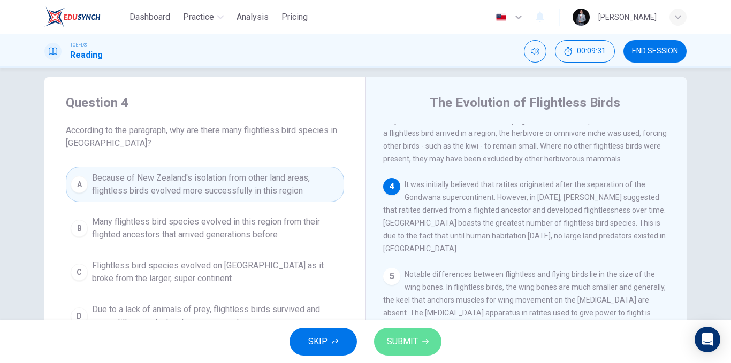
click at [401, 339] on span "SUBMIT" at bounding box center [402, 342] width 31 height 15
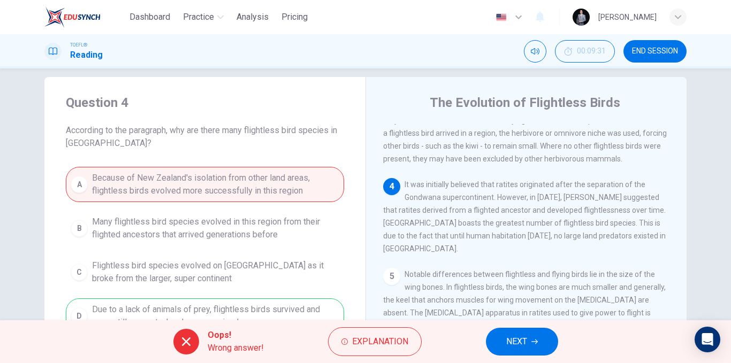
scroll to position [66, 0]
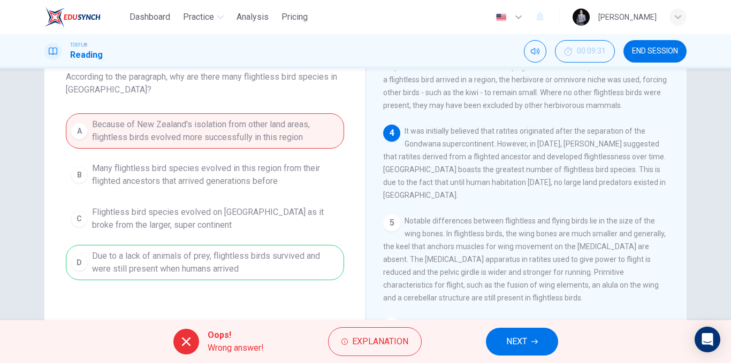
click at [260, 268] on div "A Because of New Zealand's isolation from other land areas, flightless birds ev…" at bounding box center [205, 196] width 278 height 167
click at [507, 353] on button "NEXT" at bounding box center [522, 342] width 72 height 28
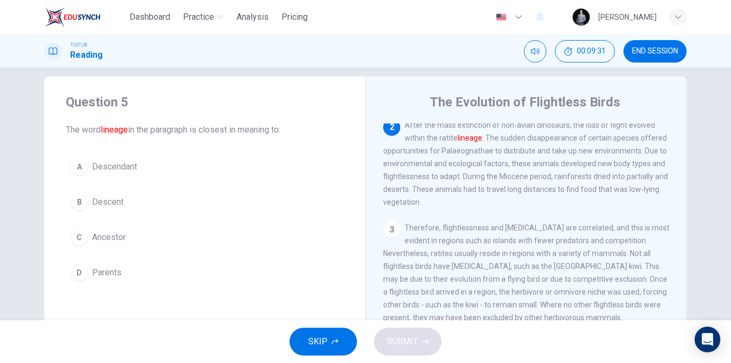
scroll to position [13, 0]
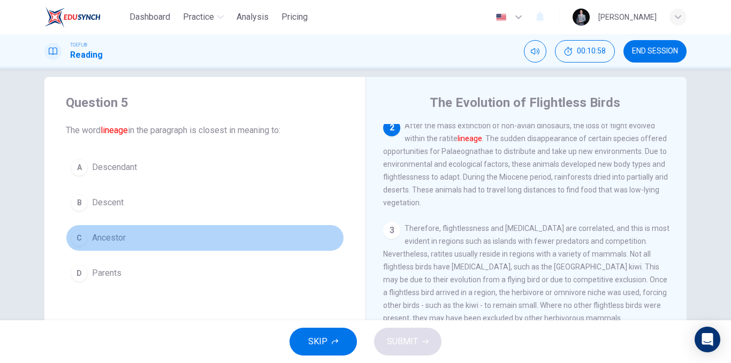
click at [123, 244] on span "Ancestor" at bounding box center [109, 238] width 34 height 13
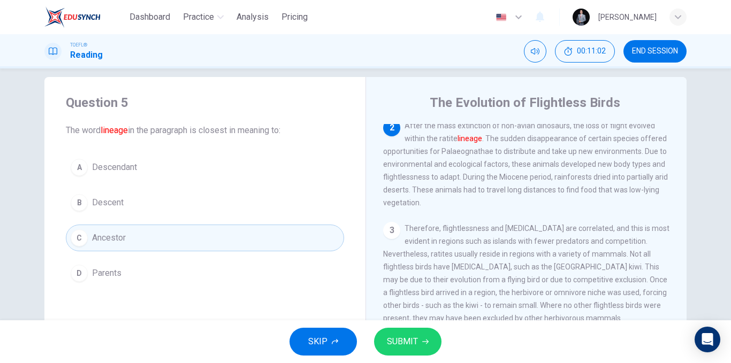
click at [394, 351] on button "SUBMIT" at bounding box center [407, 342] width 67 height 28
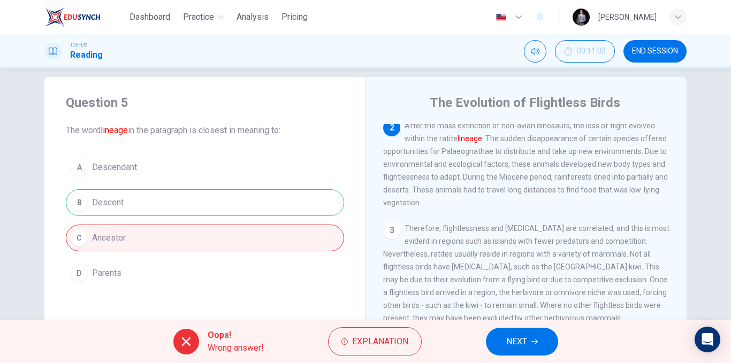
click at [143, 203] on div "A Descendant B Descent C Ancestor D Parents" at bounding box center [205, 220] width 278 height 133
click at [187, 175] on div "A Descendant B Descent C Ancestor D Parents" at bounding box center [205, 220] width 278 height 133
click at [538, 343] on button "NEXT" at bounding box center [522, 342] width 72 height 28
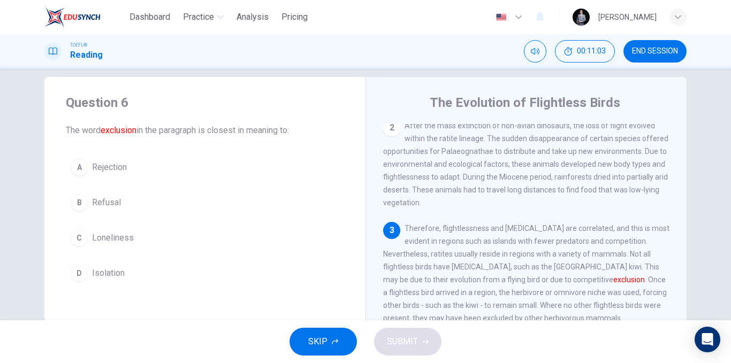
scroll to position [146, 0]
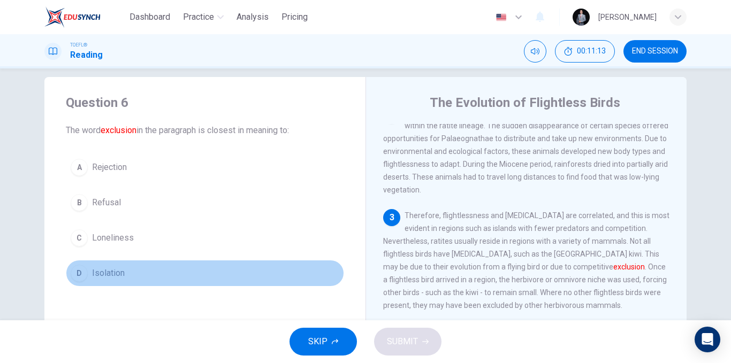
click at [171, 275] on button "D Isolation" at bounding box center [205, 273] width 278 height 27
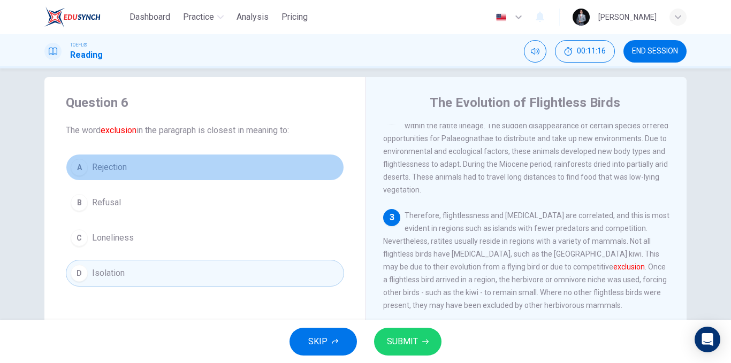
drag, startPoint x: 139, startPoint y: 166, endPoint x: 178, endPoint y: 194, distance: 48.4
click at [139, 167] on button "A Rejection" at bounding box center [205, 167] width 278 height 27
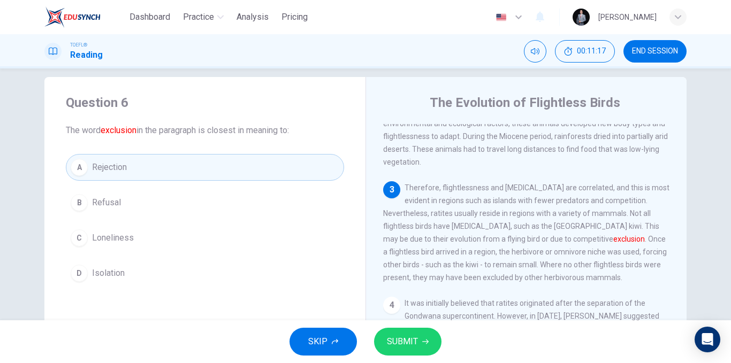
scroll to position [200, 0]
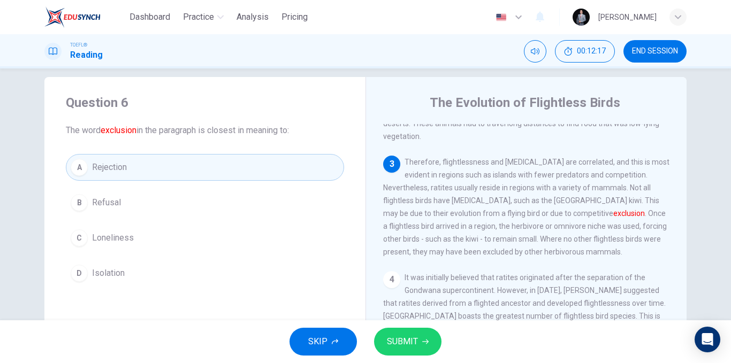
click at [135, 202] on button "B Refusal" at bounding box center [205, 202] width 278 height 27
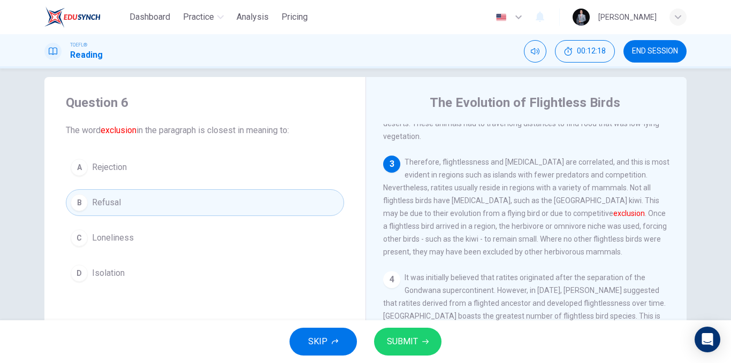
click at [403, 336] on span "SUBMIT" at bounding box center [402, 342] width 31 height 15
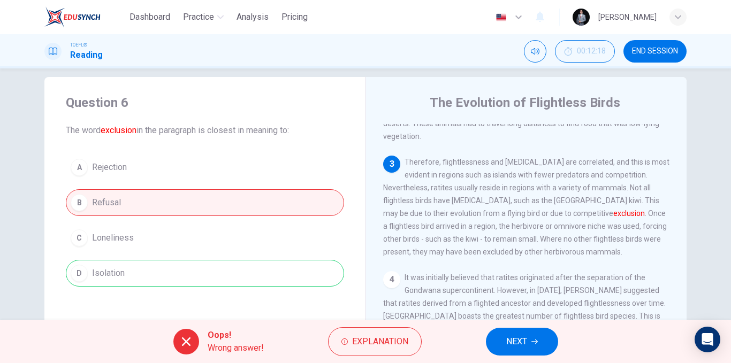
click at [230, 263] on div "A Rejection B Refusal C Loneliness D Isolation" at bounding box center [205, 220] width 278 height 133
click at [231, 265] on div "A Rejection B Refusal C Loneliness D Isolation" at bounding box center [205, 220] width 278 height 133
click at [231, 267] on div "A Rejection B Refusal C Loneliness D Isolation" at bounding box center [205, 220] width 278 height 133
click at [233, 269] on div "A Rejection B Refusal C Loneliness D Isolation" at bounding box center [205, 220] width 278 height 133
click at [235, 270] on div "A Rejection B Refusal C Loneliness D Isolation" at bounding box center [205, 220] width 278 height 133
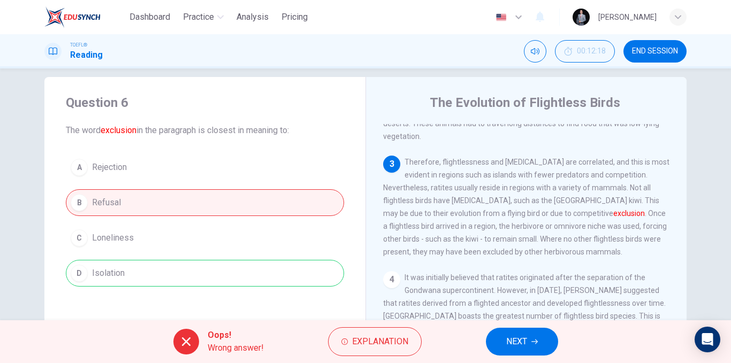
click at [236, 272] on div "A Rejection B Refusal C Loneliness D Isolation" at bounding box center [205, 220] width 278 height 133
click at [529, 330] on button "NEXT" at bounding box center [522, 342] width 72 height 28
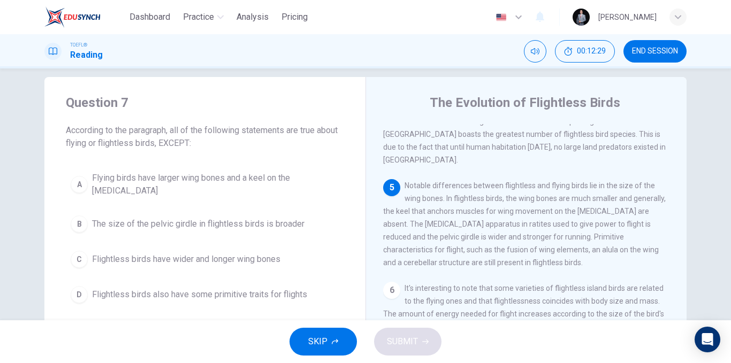
scroll to position [399, 0]
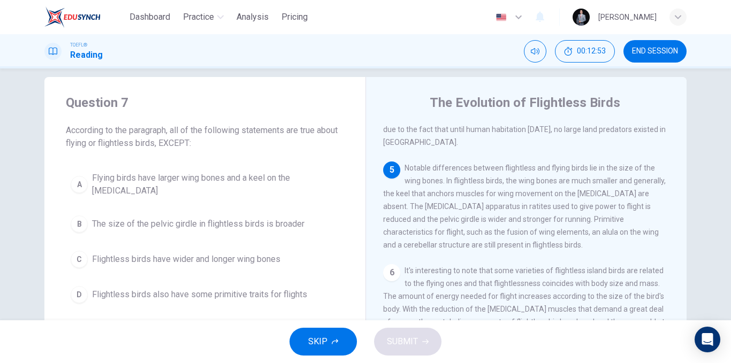
drag, startPoint x: 514, startPoint y: 198, endPoint x: 569, endPoint y: 200, distance: 54.6
click at [568, 200] on span "Notable differences between flightless and flying birds lie in the size of the …" at bounding box center [524, 207] width 283 height 86
click at [287, 174] on span "Flying birds have larger wing bones and a keel on the breastbone" at bounding box center [215, 185] width 247 height 26
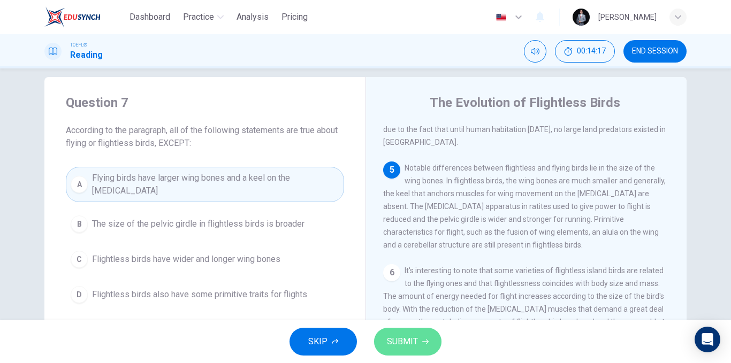
click at [409, 335] on span "SUBMIT" at bounding box center [402, 342] width 31 height 15
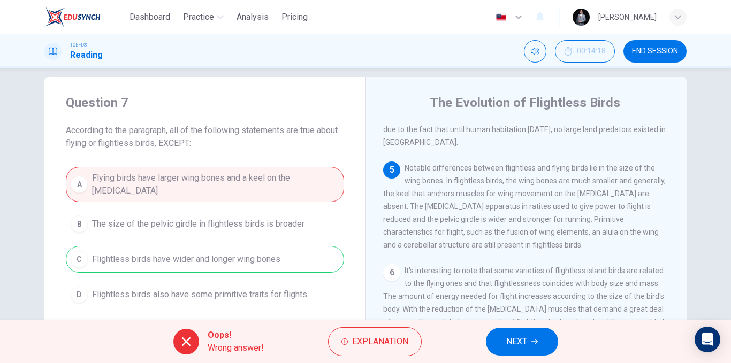
click at [515, 343] on span "NEXT" at bounding box center [516, 342] width 21 height 15
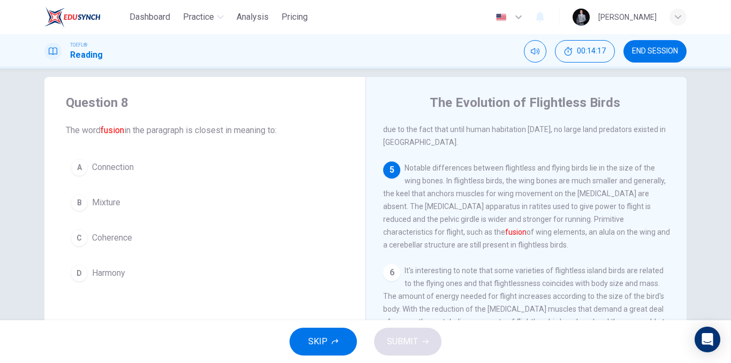
scroll to position [453, 0]
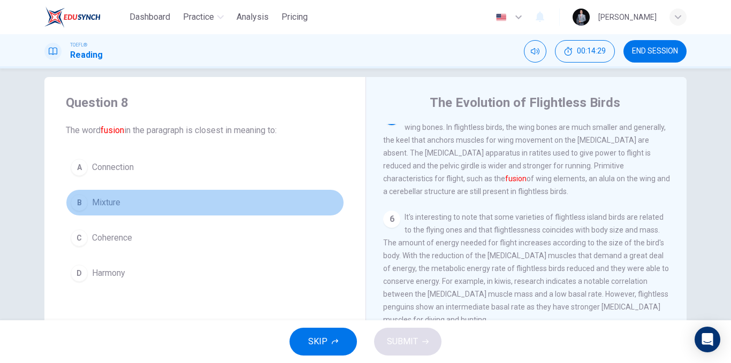
click at [117, 209] on button "B Mixture" at bounding box center [205, 202] width 278 height 27
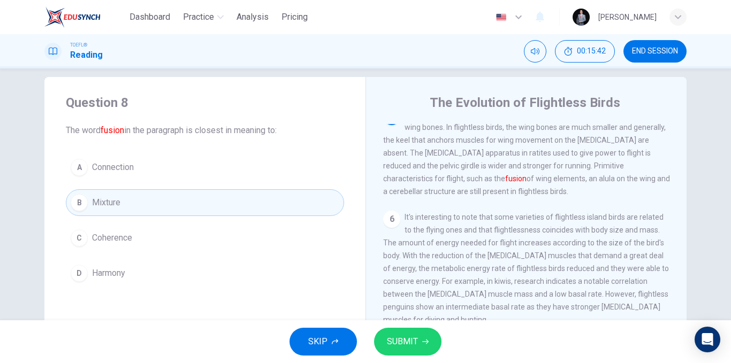
click at [131, 274] on button "D Harmony" at bounding box center [205, 273] width 278 height 27
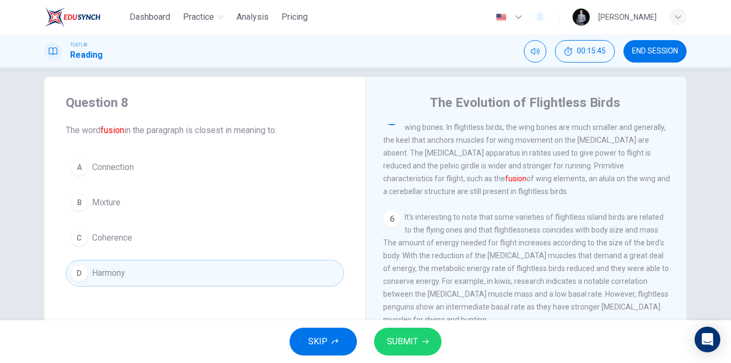
click at [404, 341] on span "SUBMIT" at bounding box center [402, 342] width 31 height 15
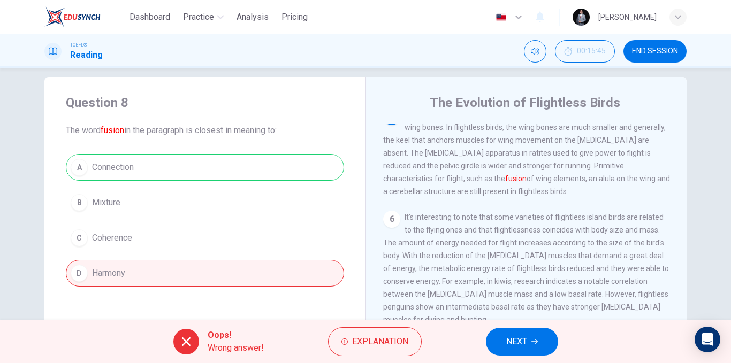
click at [509, 340] on span "NEXT" at bounding box center [516, 342] width 21 height 15
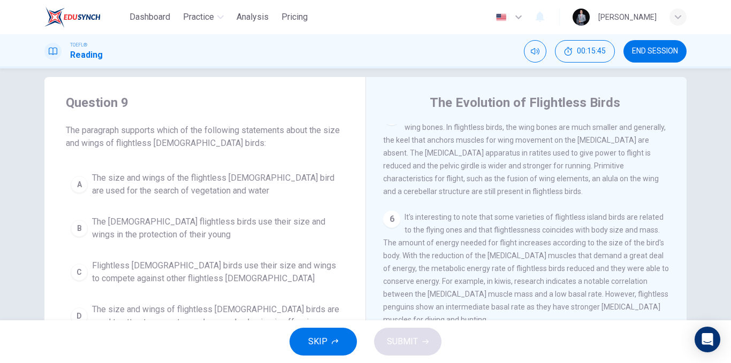
scroll to position [545, 0]
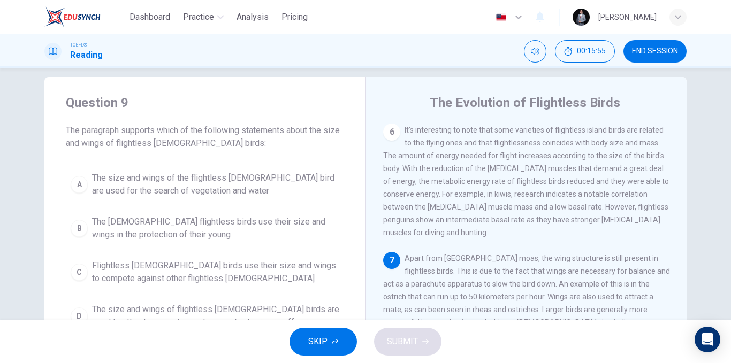
drag, startPoint x: 112, startPoint y: 143, endPoint x: 202, endPoint y: 143, distance: 89.4
click at [202, 143] on span "The paragraph supports which of the following statements about the size and win…" at bounding box center [205, 137] width 278 height 26
click at [203, 142] on span "The paragraph supports which of the following statements about the size and win…" at bounding box center [205, 137] width 278 height 26
click at [207, 141] on span "The paragraph supports which of the following statements about the size and win…" at bounding box center [205, 137] width 278 height 26
click at [207, 142] on span "The paragraph supports which of the following statements about the size and win…" at bounding box center [205, 137] width 278 height 26
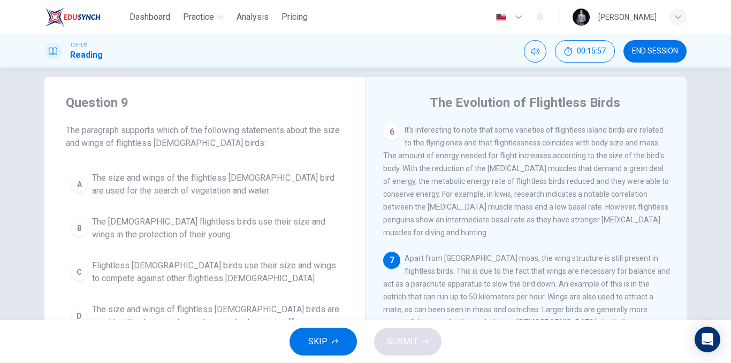
click at [207, 142] on span "The paragraph supports which of the following statements about the size and win…" at bounding box center [205, 137] width 278 height 26
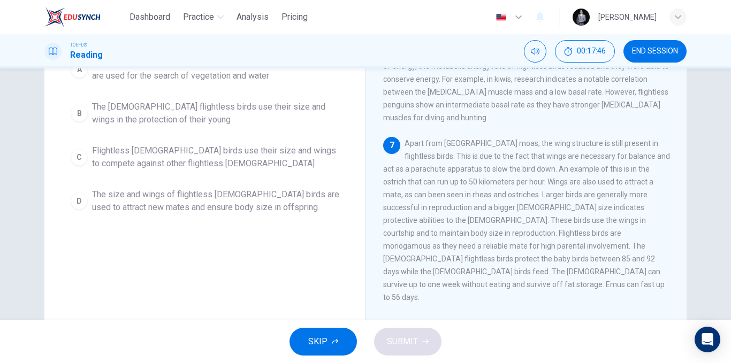
scroll to position [109, 0]
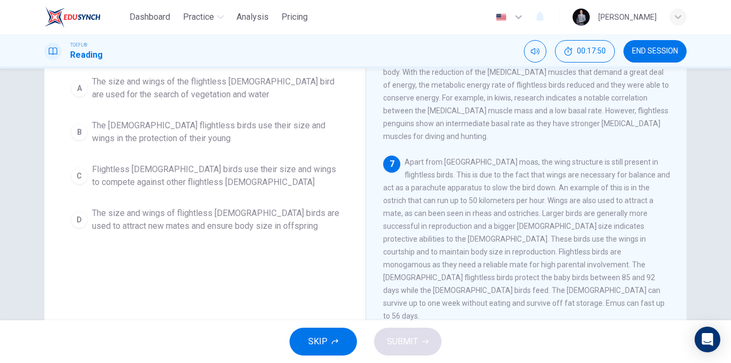
click at [193, 138] on span "The male flightless birds use their size and wings in the protection of their y…" at bounding box center [215, 132] width 247 height 26
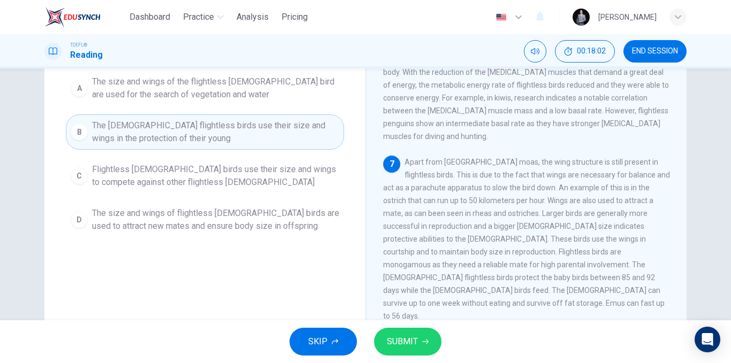
click at [262, 172] on span "Flightless male birds use their size and wings to compete against other flightl…" at bounding box center [215, 176] width 247 height 26
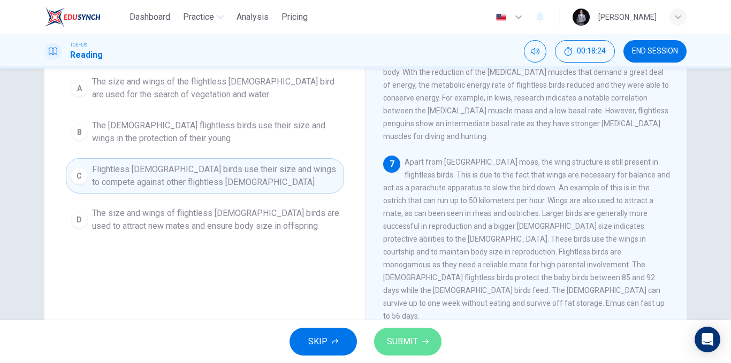
click at [417, 342] on span "SUBMIT" at bounding box center [402, 342] width 31 height 15
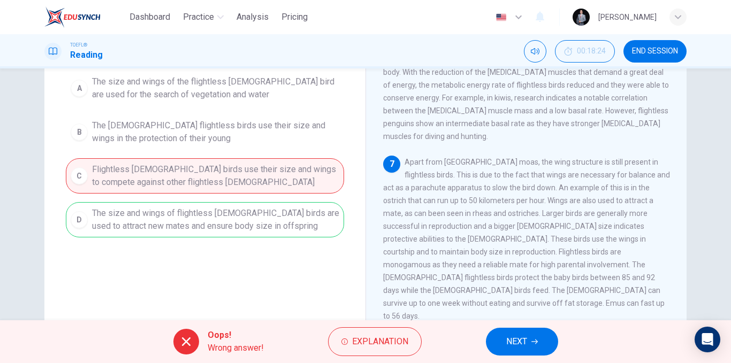
click at [523, 348] on span "NEXT" at bounding box center [516, 342] width 21 height 15
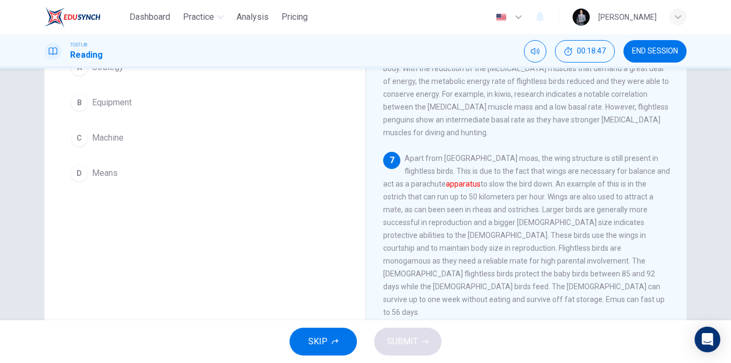
scroll to position [96, 0]
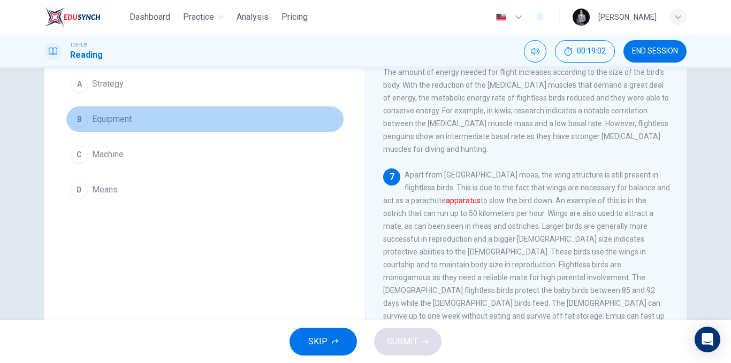
click at [126, 122] on span "Equipment" at bounding box center [112, 119] width 40 height 13
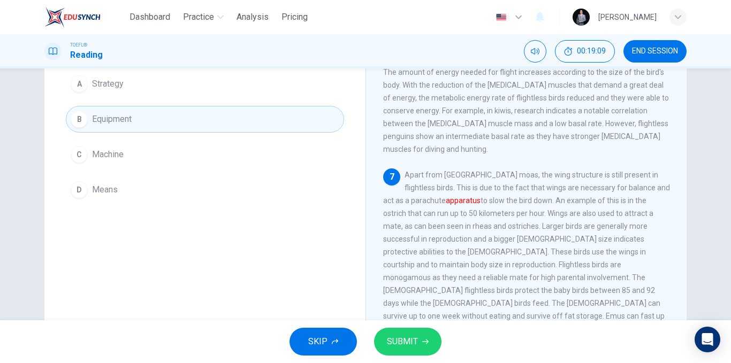
click at [145, 180] on button "D Means" at bounding box center [205, 190] width 278 height 27
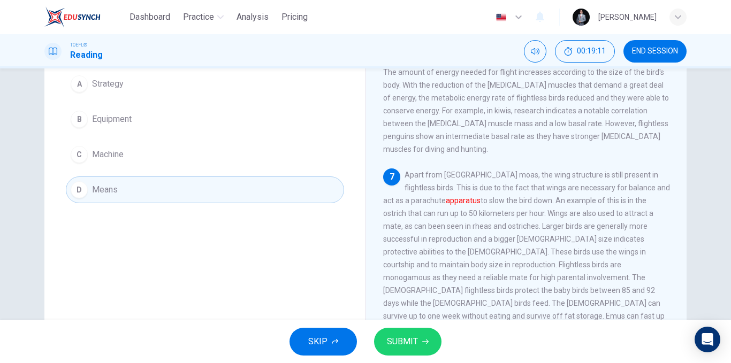
click at [393, 340] on span "SUBMIT" at bounding box center [402, 342] width 31 height 15
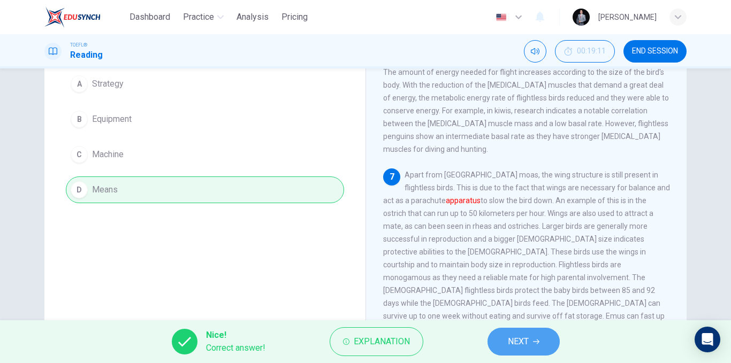
drag, startPoint x: 523, startPoint y: 344, endPoint x: 436, endPoint y: 332, distance: 88.6
click at [522, 344] on span "NEXT" at bounding box center [518, 342] width 21 height 15
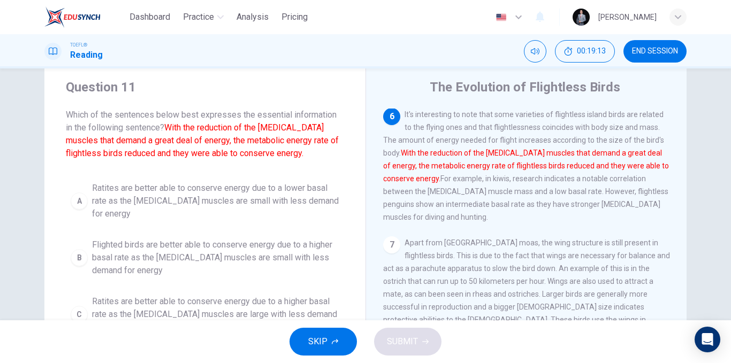
scroll to position [28, 0]
drag, startPoint x: 189, startPoint y: 146, endPoint x: 254, endPoint y: 146, distance: 64.8
click at [254, 146] on font "With the reduction of the pectoral muscles that demand a great deal of energy, …" at bounding box center [202, 141] width 273 height 36
drag, startPoint x: 200, startPoint y: 139, endPoint x: 128, endPoint y: 138, distance: 72.3
click at [128, 138] on font "With the reduction of the pectoral muscles that demand a great deal of energy, …" at bounding box center [202, 141] width 273 height 36
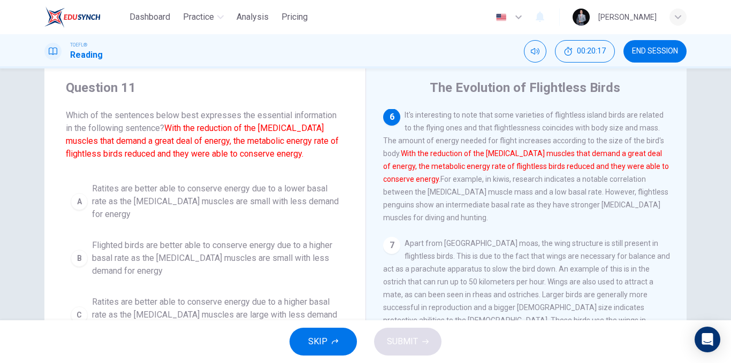
click at [251, 246] on span "Flighted birds are better able to conserve energy due to a higher basal rate as…" at bounding box center [215, 258] width 247 height 39
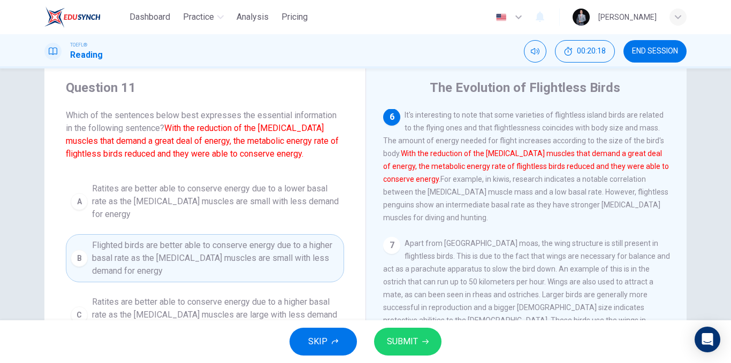
drag, startPoint x: 411, startPoint y: 355, endPoint x: 396, endPoint y: 350, distance: 16.6
click at [410, 354] on button "SUBMIT" at bounding box center [407, 342] width 67 height 28
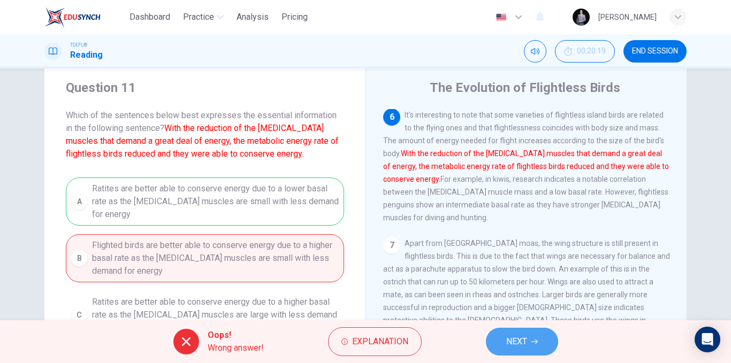
click at [541, 347] on button "NEXT" at bounding box center [522, 342] width 72 height 28
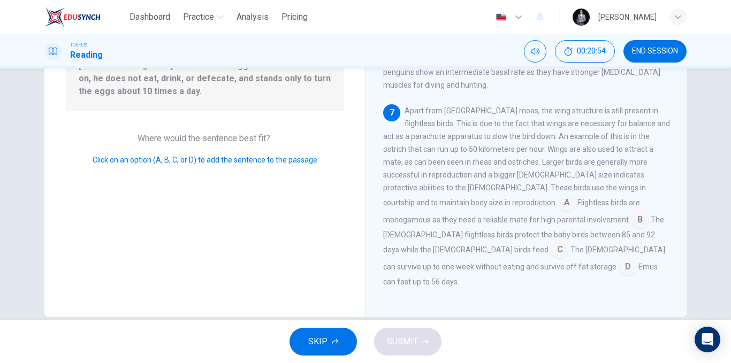
scroll to position [163, 0]
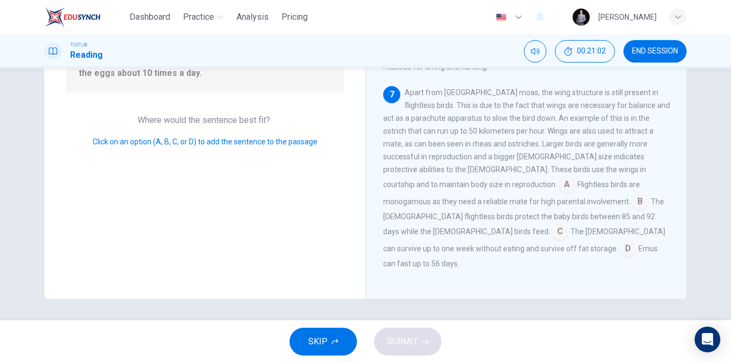
click at [551, 241] on input at bounding box center [559, 232] width 17 height 17
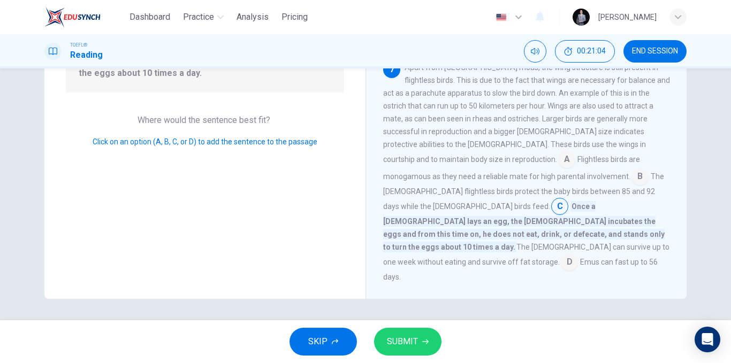
scroll to position [595, 0]
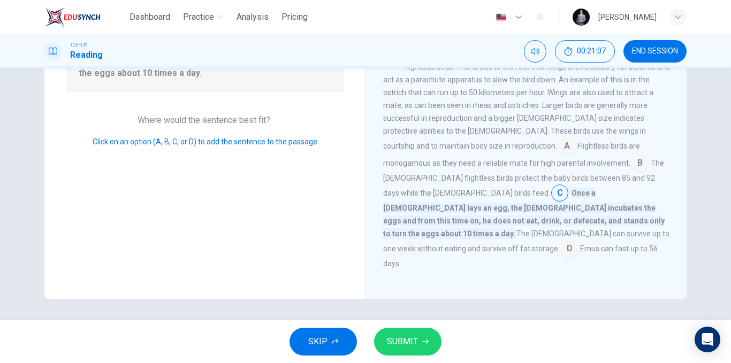
click at [435, 343] on button "SUBMIT" at bounding box center [407, 342] width 67 height 28
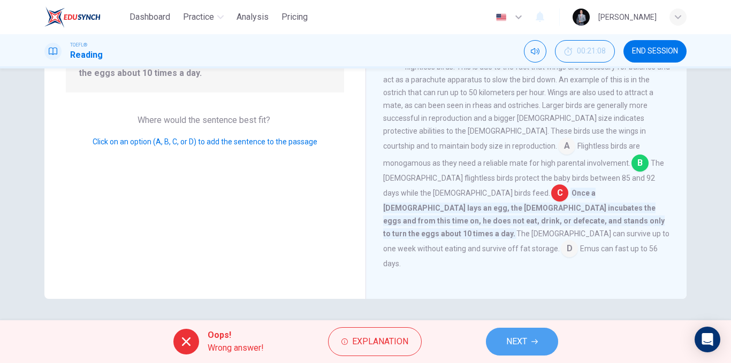
click at [538, 340] on icon "button" at bounding box center [535, 342] width 6 height 6
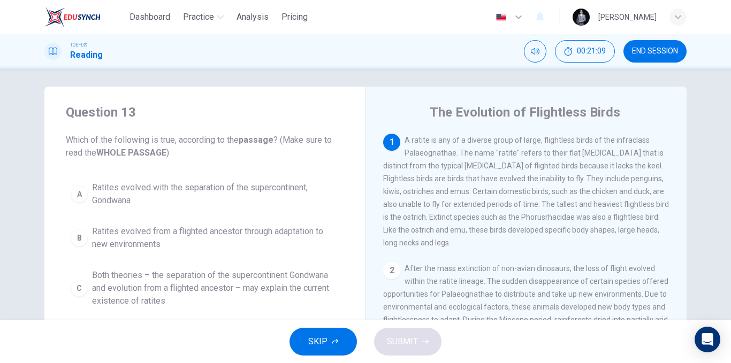
scroll to position [2, 0]
click at [193, 188] on span "Ratites evolved with the separation of the supercontinent, Gondwana" at bounding box center [215, 196] width 247 height 26
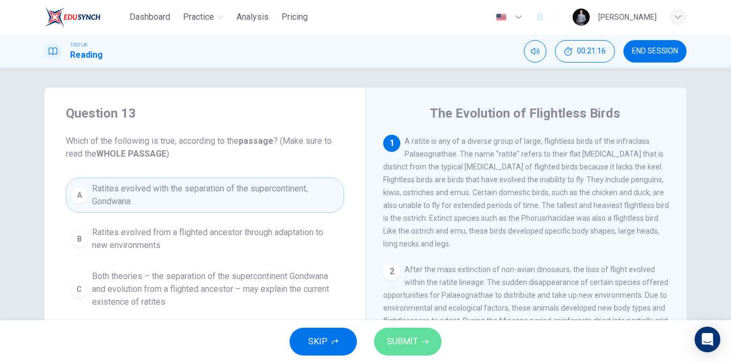
click at [396, 333] on button "SUBMIT" at bounding box center [407, 342] width 67 height 28
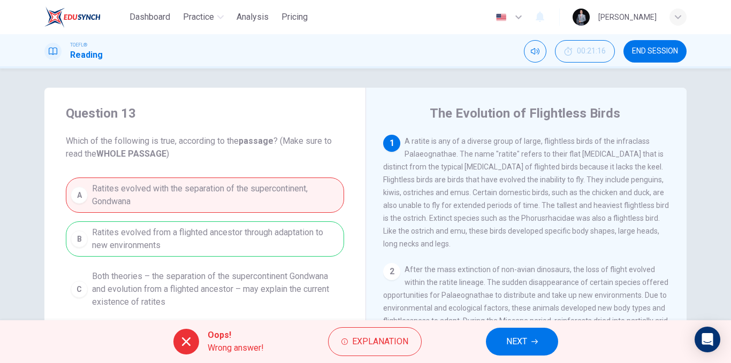
click at [521, 343] on span "NEXT" at bounding box center [516, 342] width 21 height 15
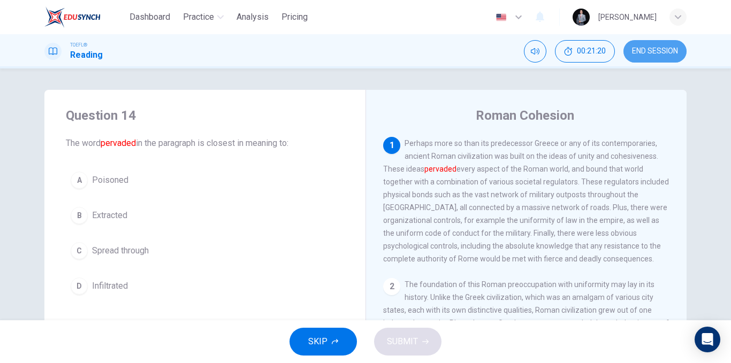
click at [662, 57] on button "END SESSION" at bounding box center [655, 51] width 63 height 22
